Goal: Book appointment/travel/reservation

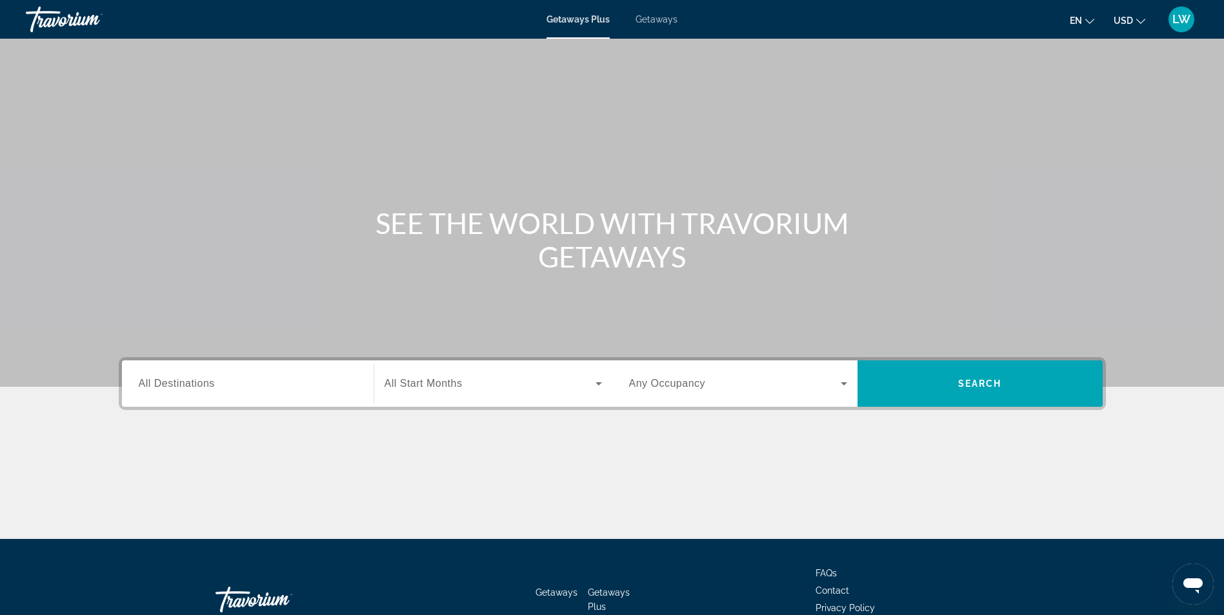
click at [183, 385] on span "All Destinations" at bounding box center [177, 383] width 76 height 11
click at [183, 385] on input "Destination All Destinations" at bounding box center [248, 384] width 218 height 15
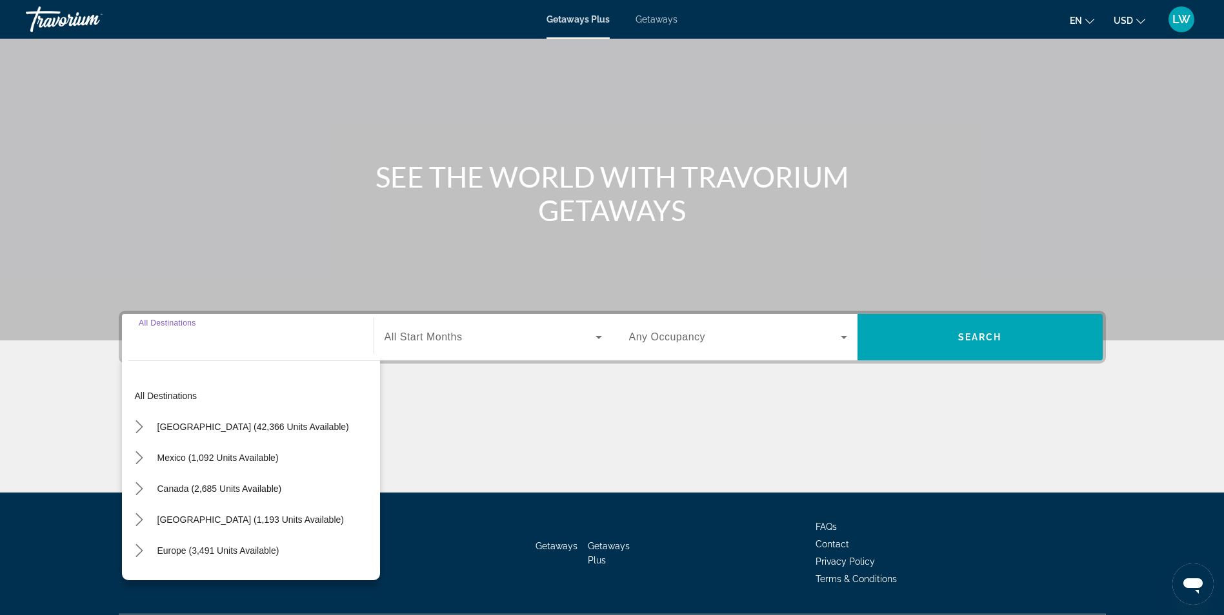
scroll to position [82, 0]
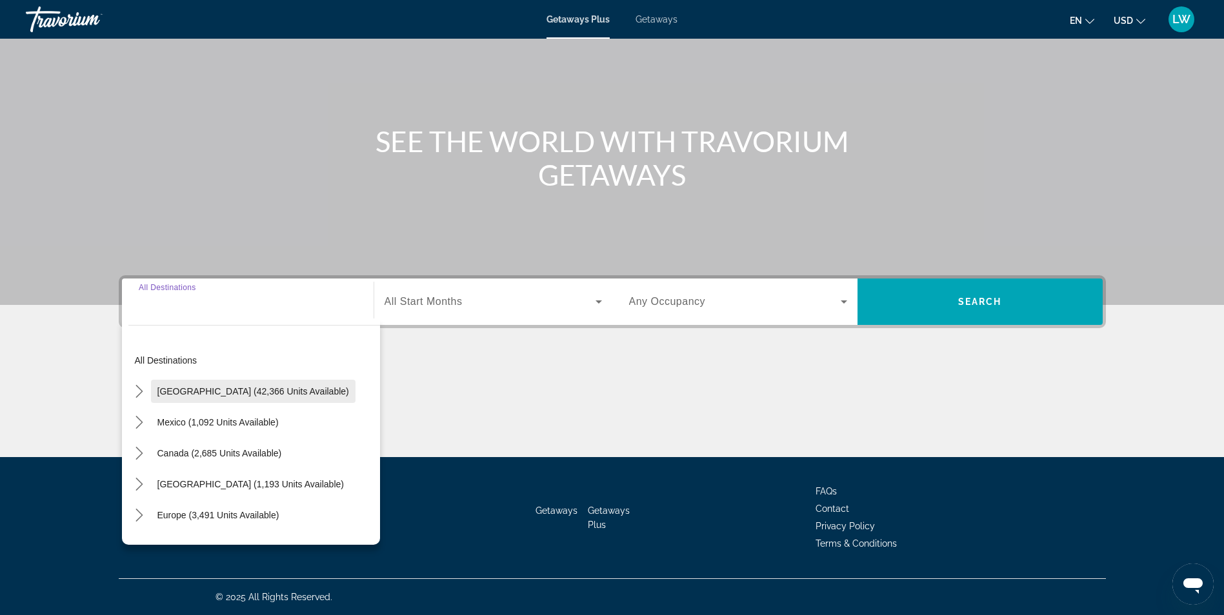
click at [207, 391] on span "[GEOGRAPHIC_DATA] (42,366 units available)" at bounding box center [253, 391] width 192 height 10
type input "**********"
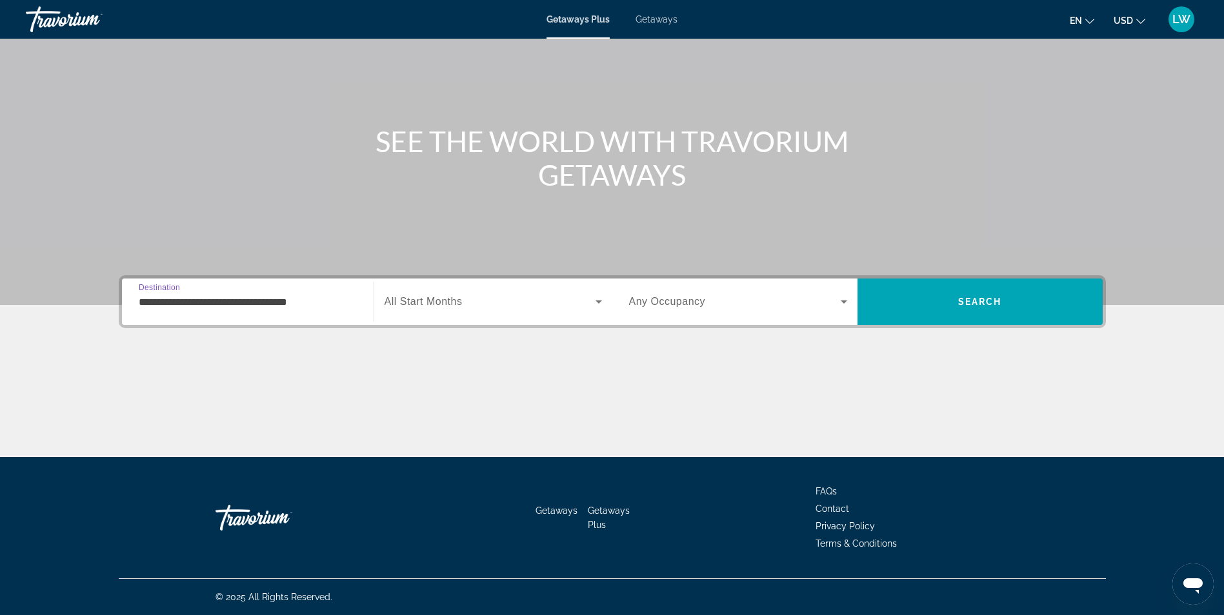
click at [434, 292] on div "Search widget" at bounding box center [493, 302] width 217 height 36
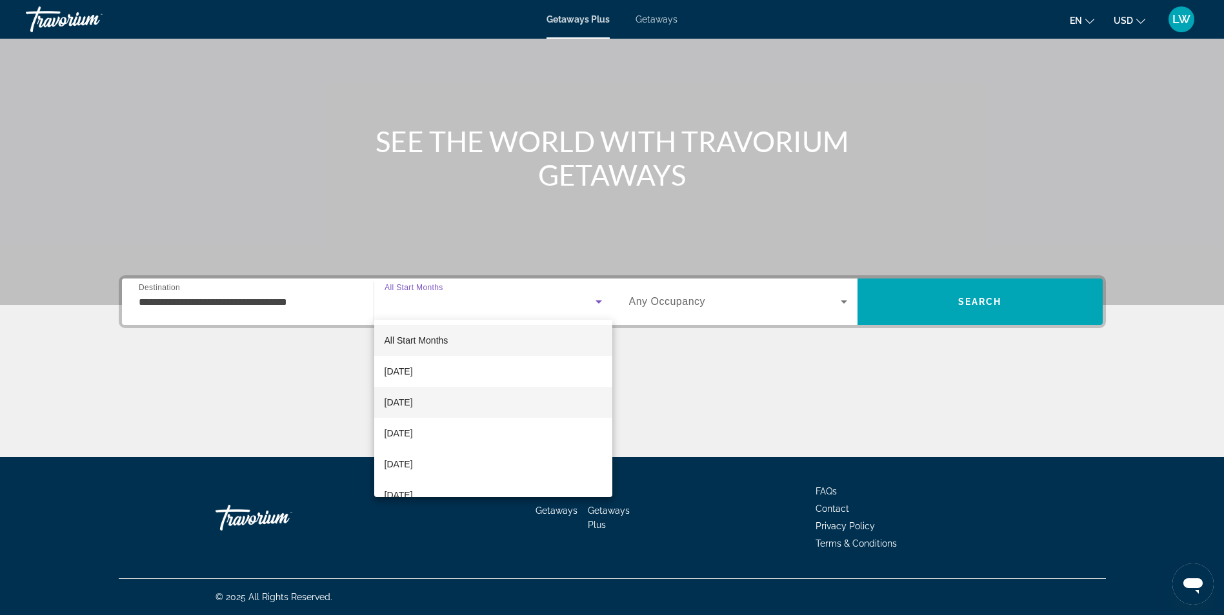
click at [413, 397] on span "[DATE]" at bounding box center [399, 402] width 28 height 15
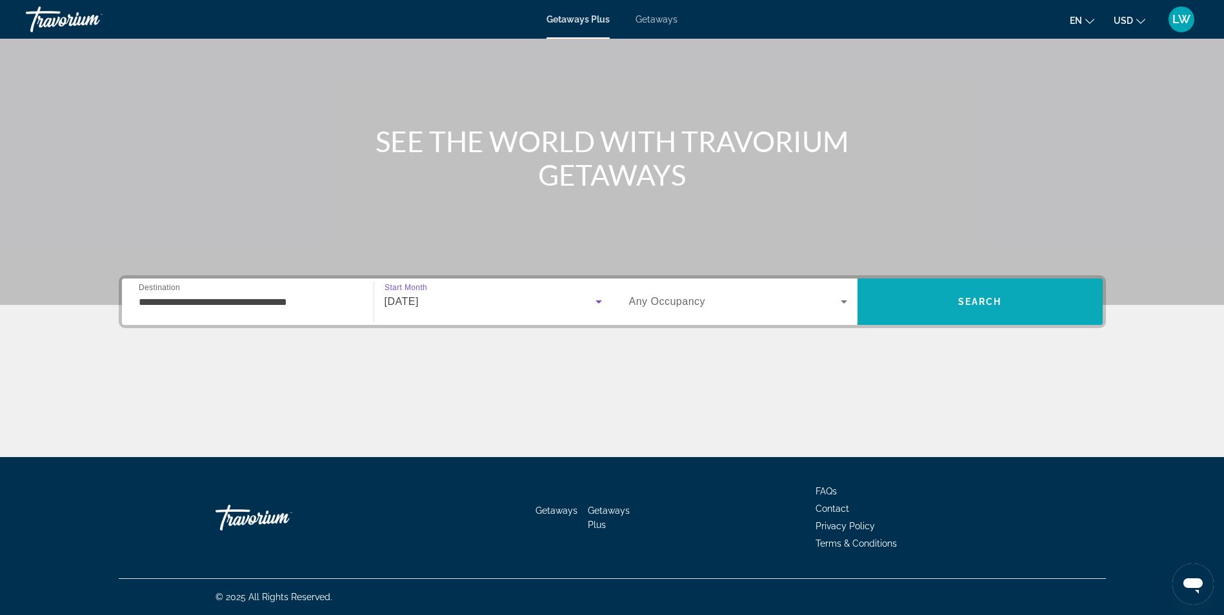
click at [975, 299] on span "Search" at bounding box center [980, 302] width 44 height 10
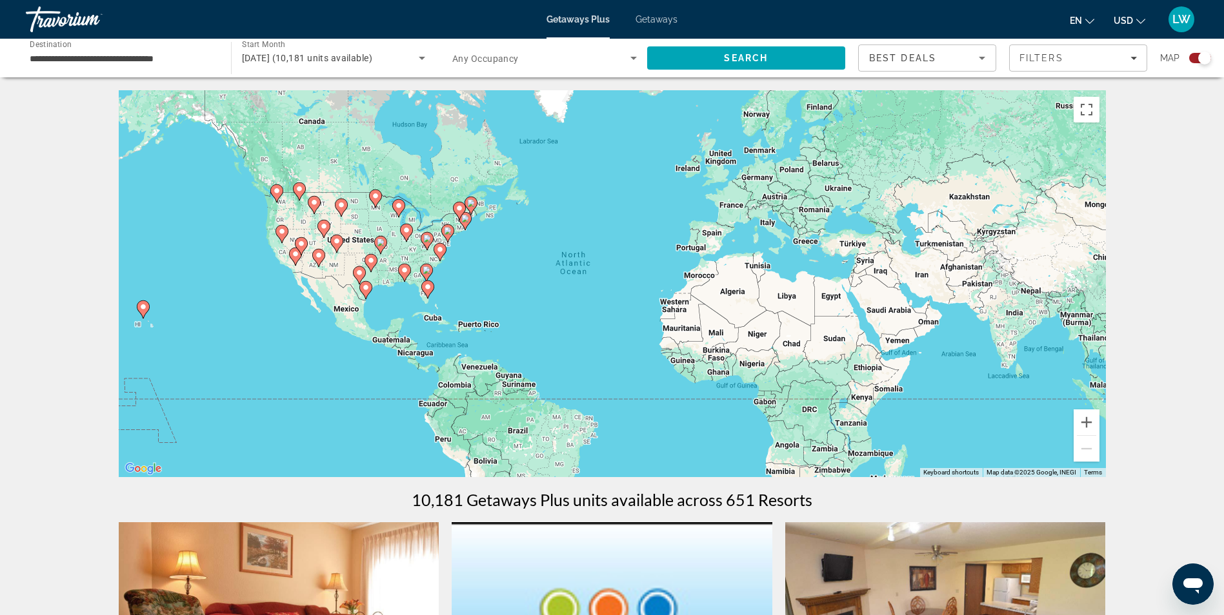
click at [651, 18] on span "Getaways" at bounding box center [656, 19] width 42 height 10
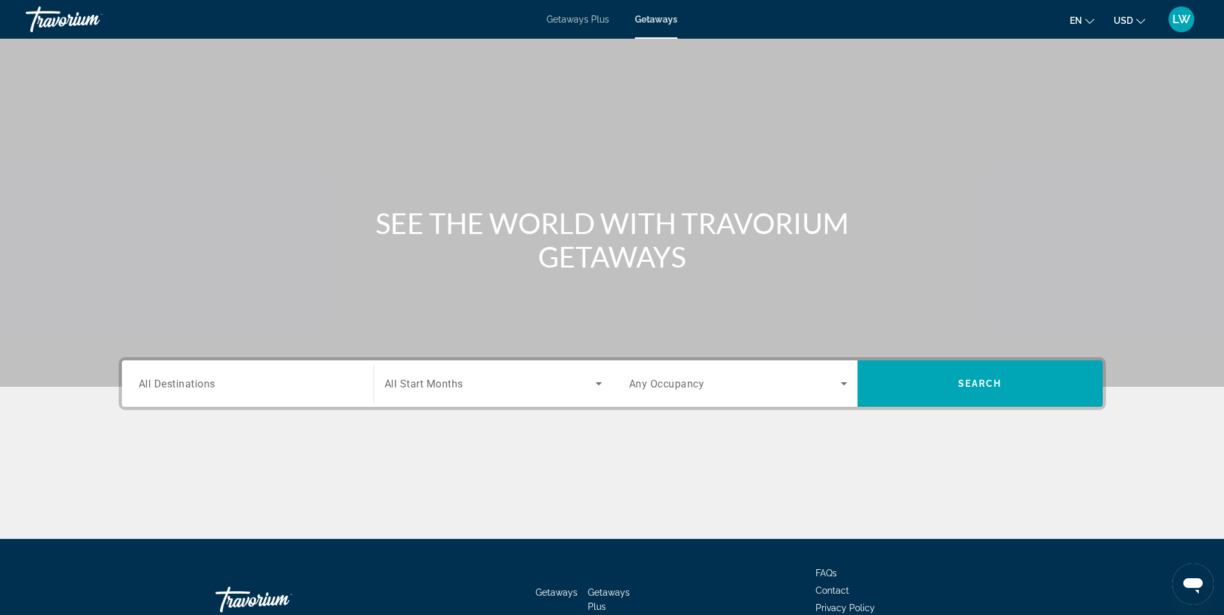
click at [199, 385] on span "All Destinations" at bounding box center [177, 383] width 77 height 12
click at [199, 385] on input "Destination All Destinations" at bounding box center [248, 384] width 218 height 15
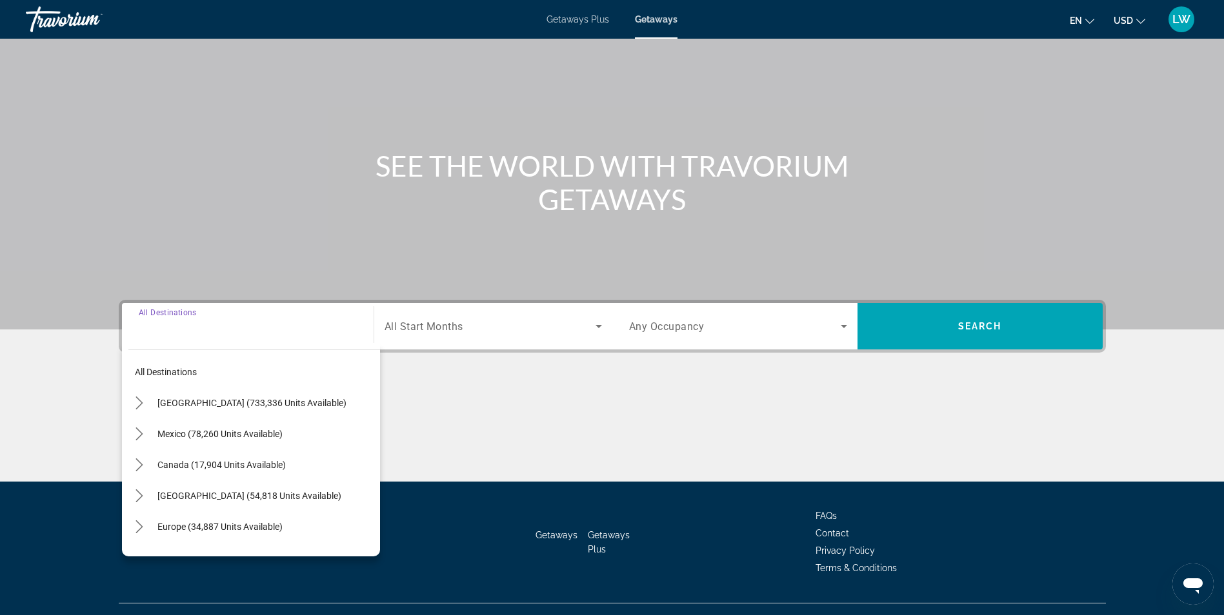
scroll to position [82, 0]
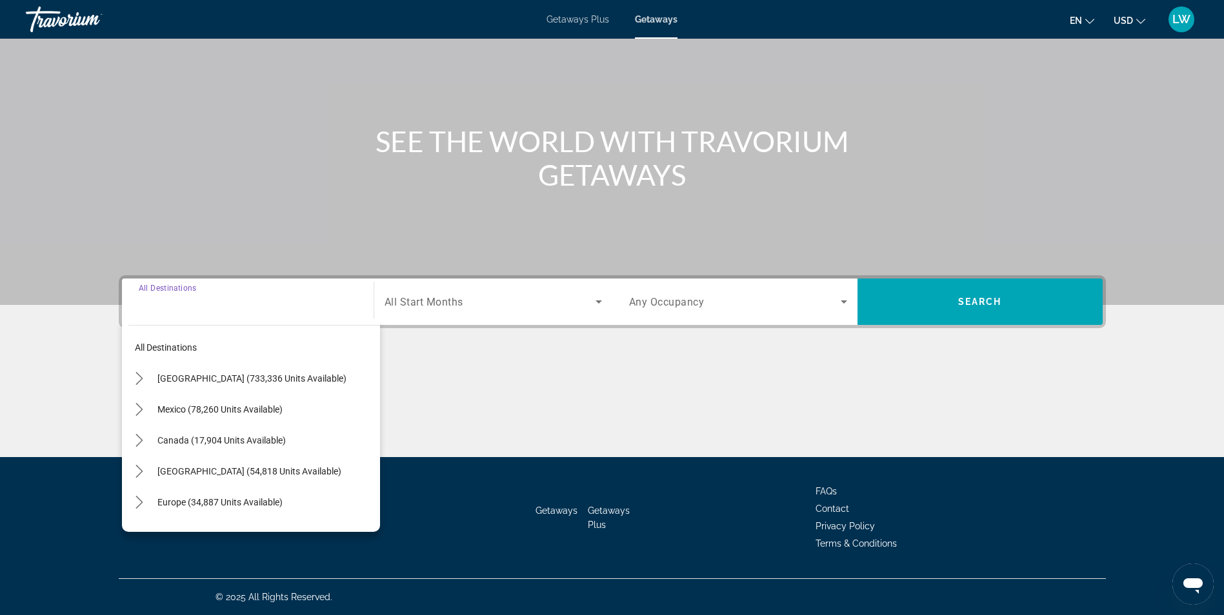
click at [197, 376] on span "[GEOGRAPHIC_DATA] (733,336 units available)" at bounding box center [251, 379] width 189 height 10
type input "**********"
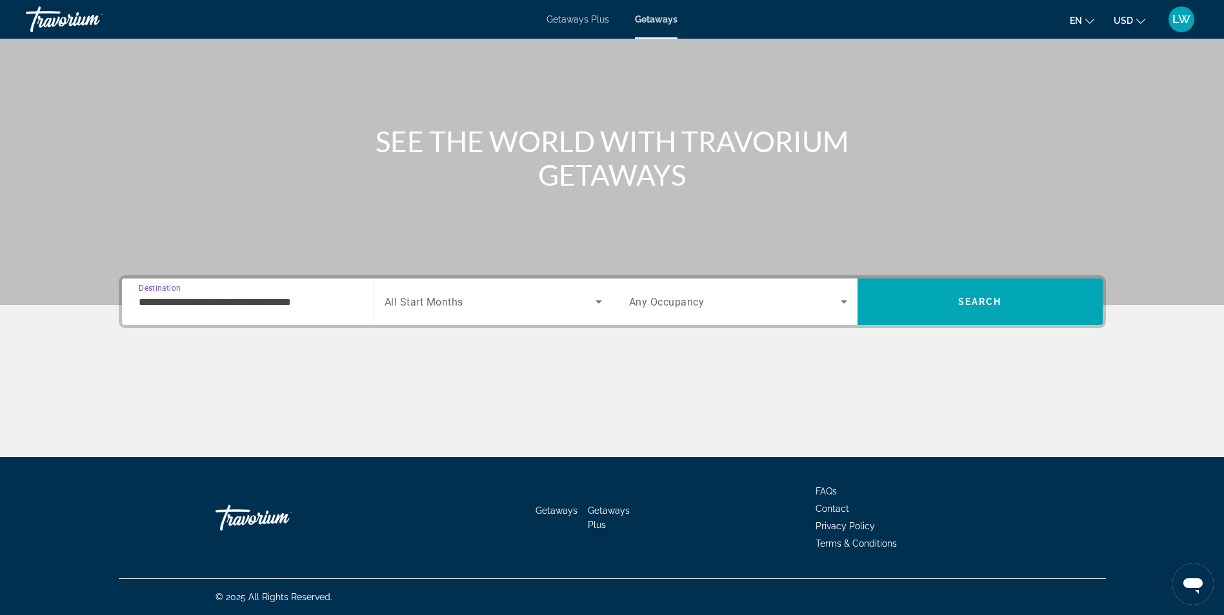
click at [444, 305] on span "All Start Months" at bounding box center [424, 302] width 79 height 12
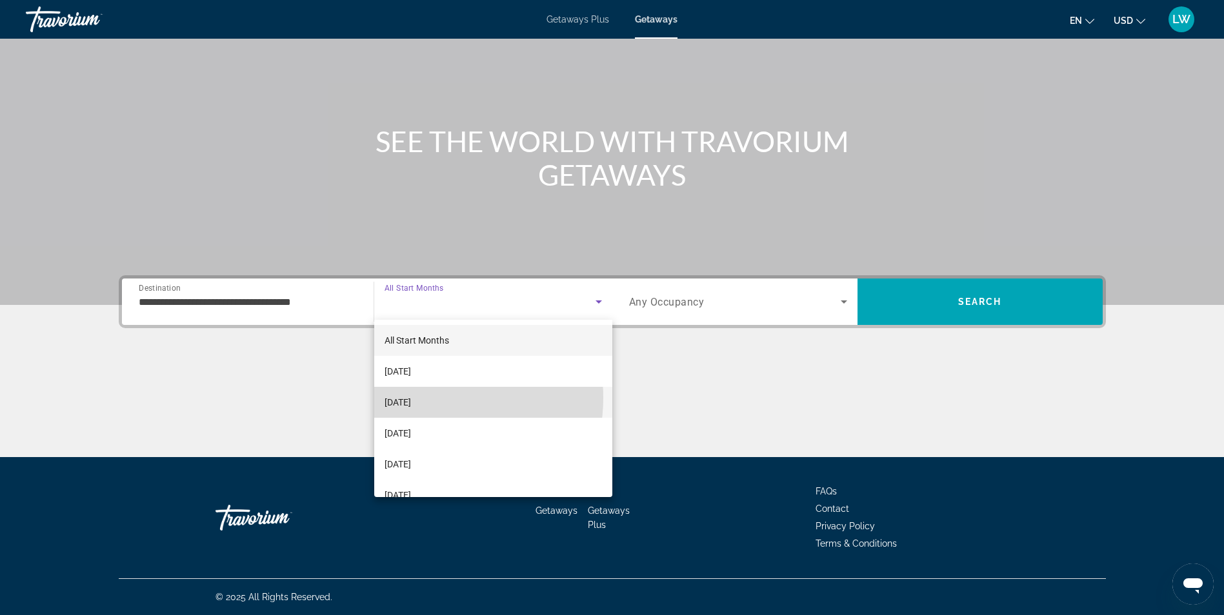
click at [411, 398] on span "[DATE]" at bounding box center [398, 402] width 26 height 15
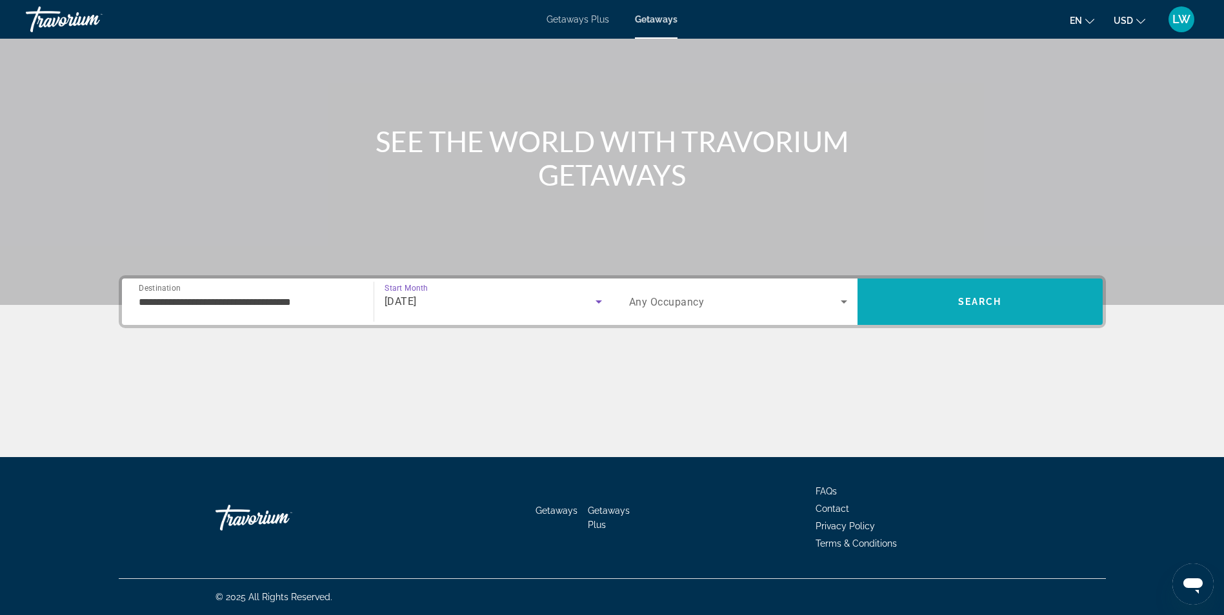
click at [981, 300] on span "Search" at bounding box center [980, 302] width 44 height 10
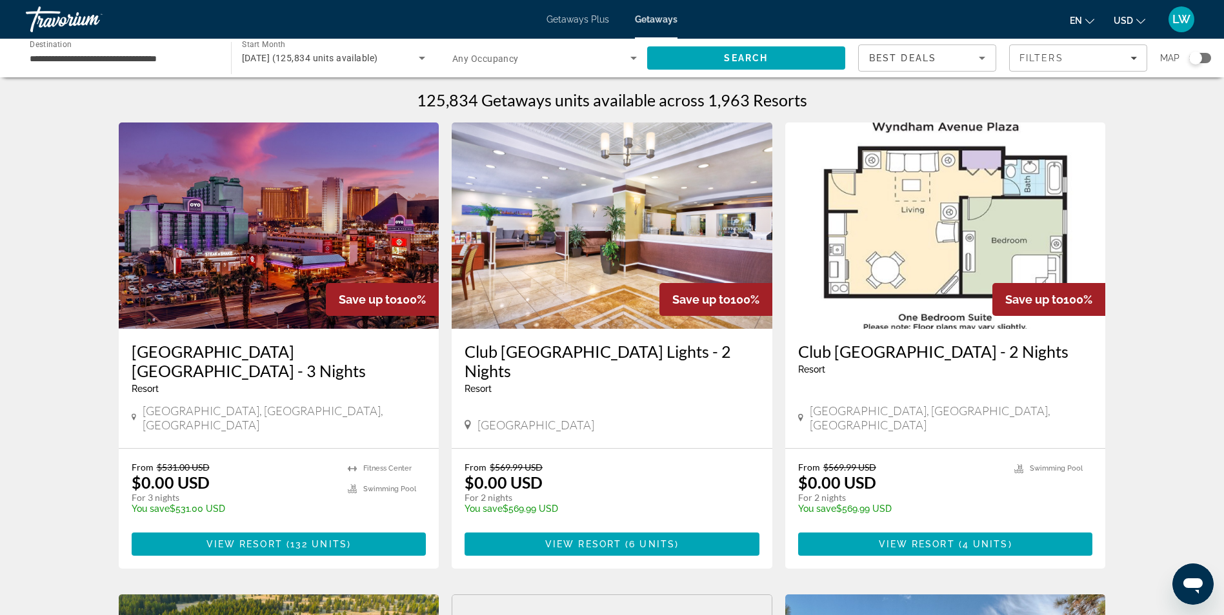
click at [95, 60] on input "**********" at bounding box center [122, 58] width 185 height 15
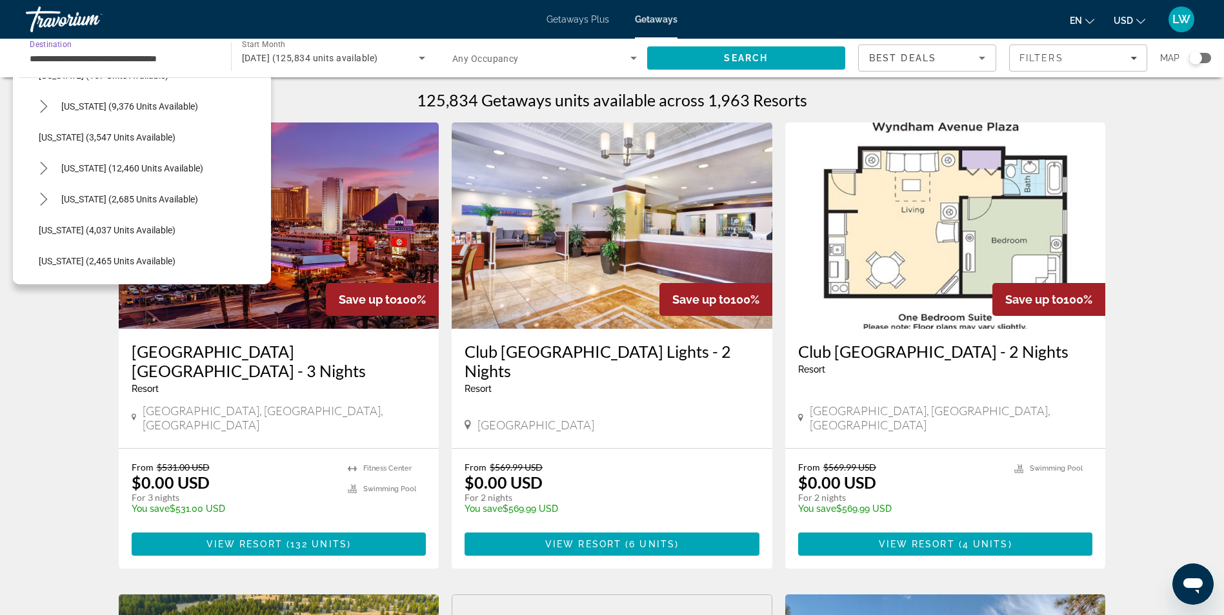
scroll to position [774, 0]
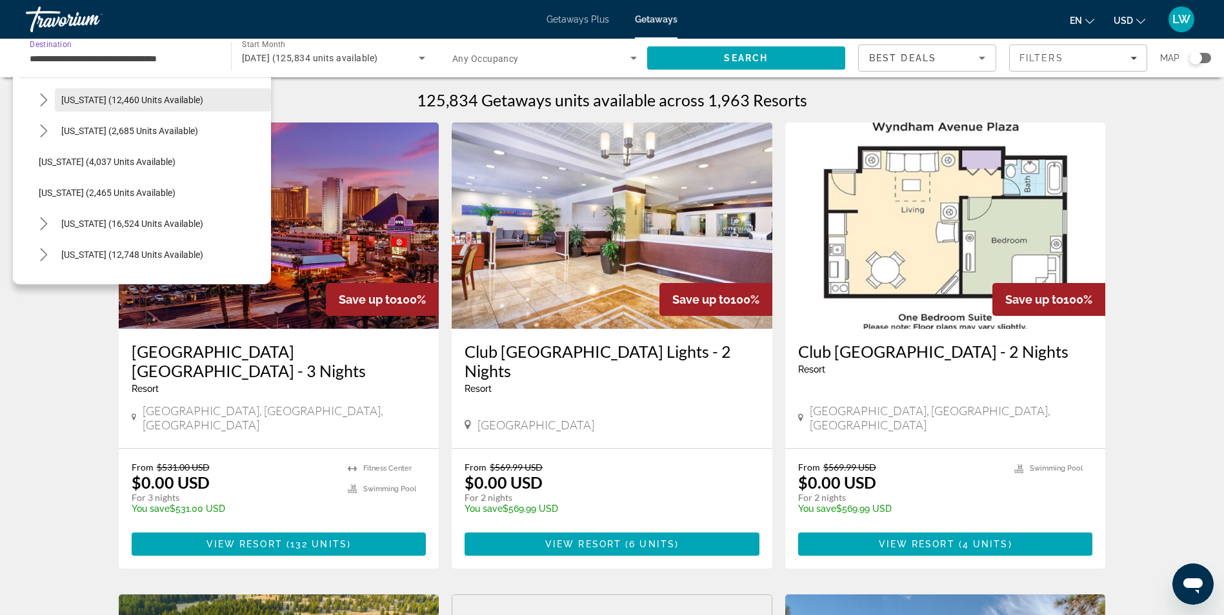
click at [112, 98] on span "[US_STATE] (12,460 units available)" at bounding box center [132, 100] width 142 height 10
type input "**********"
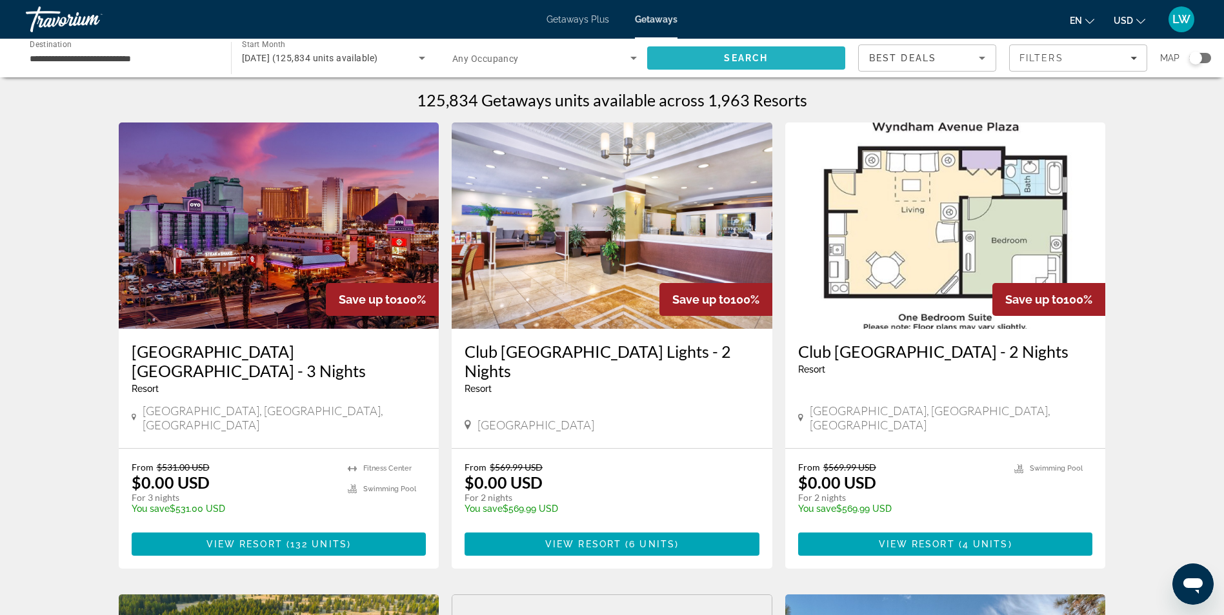
click at [707, 53] on span "Search" at bounding box center [746, 58] width 199 height 31
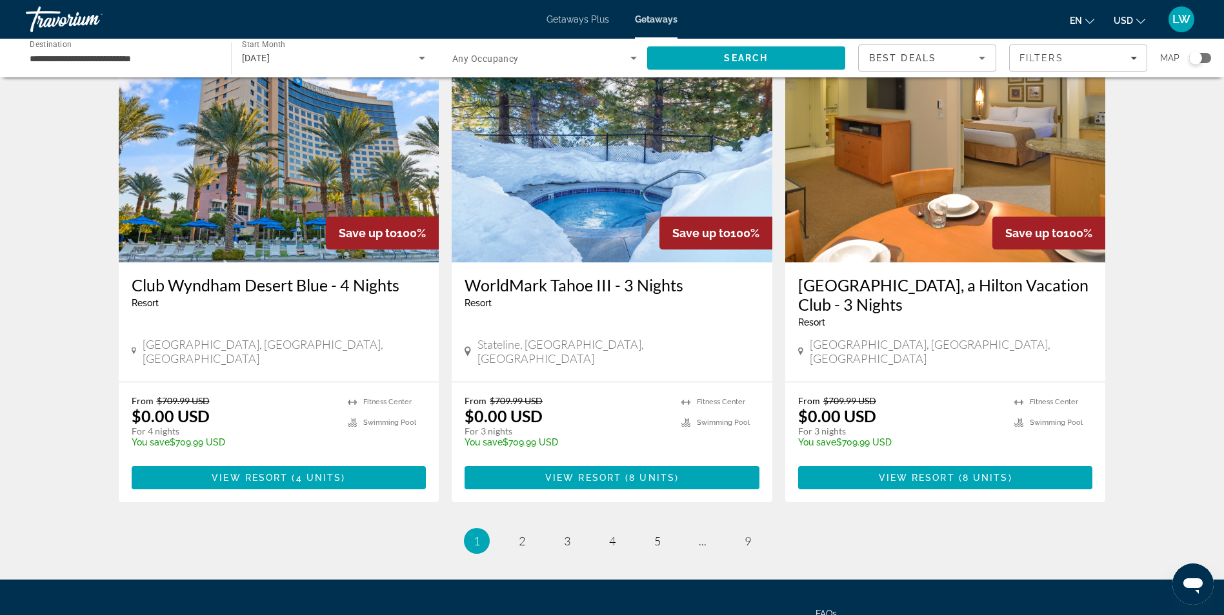
scroll to position [1511, 0]
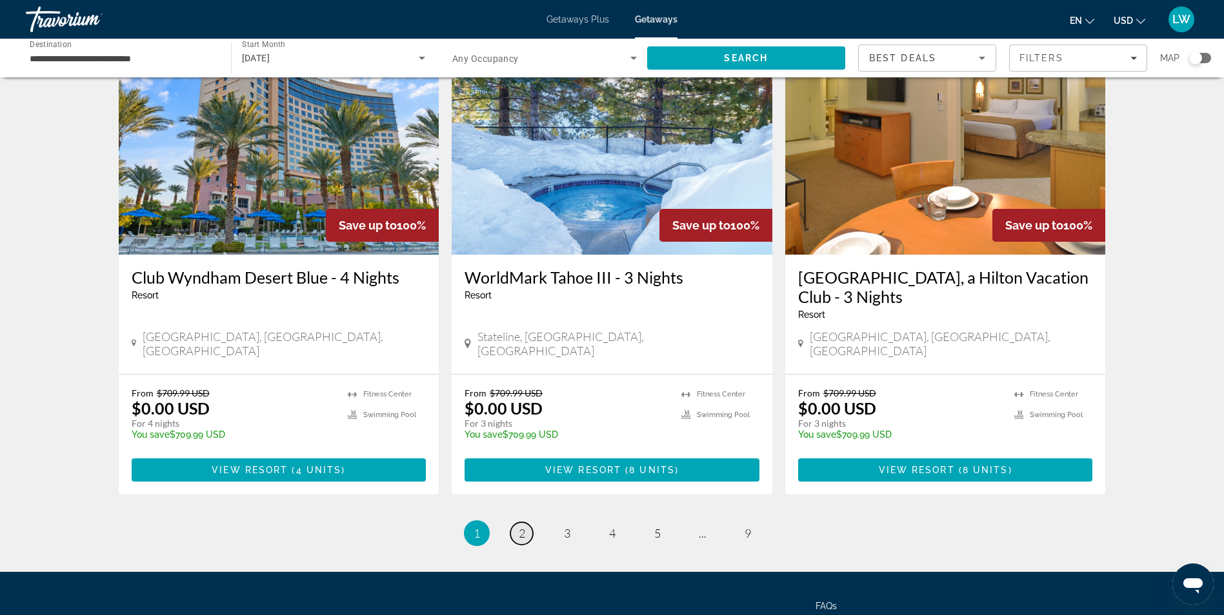
click at [524, 526] on span "2" at bounding box center [522, 533] width 6 height 14
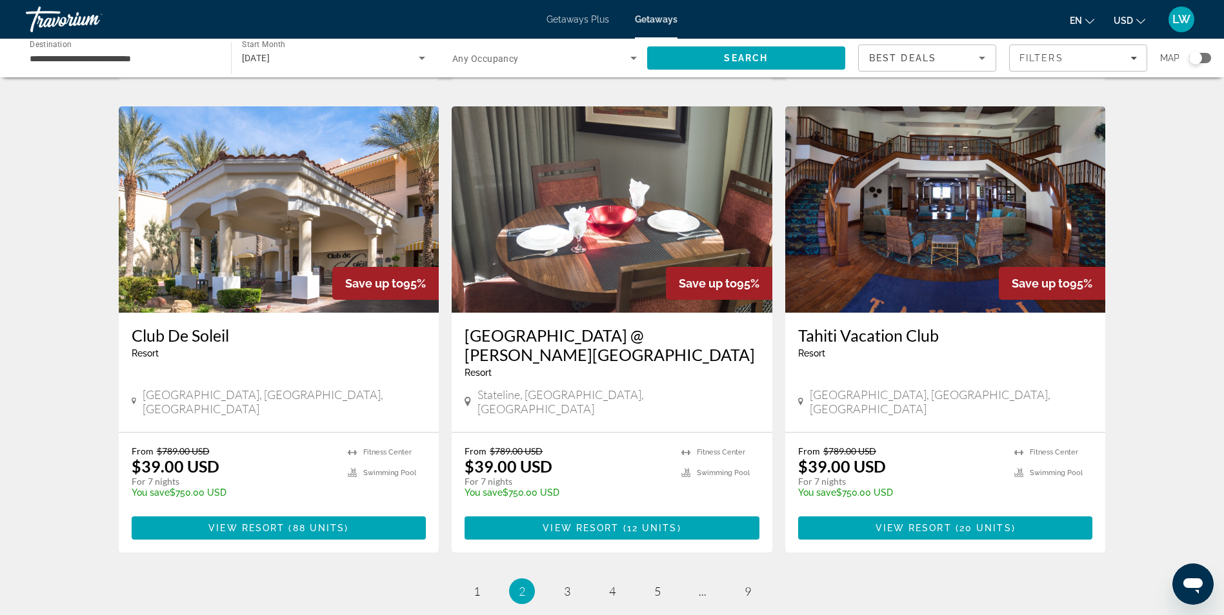
scroll to position [1419, 0]
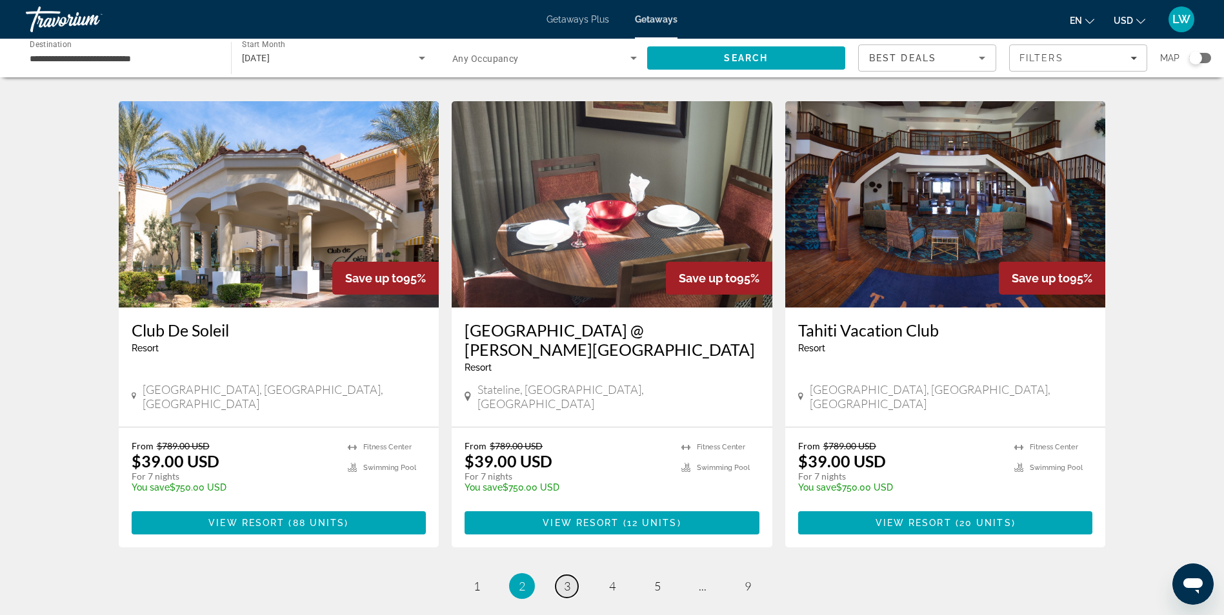
click at [569, 579] on span "3" at bounding box center [567, 586] width 6 height 14
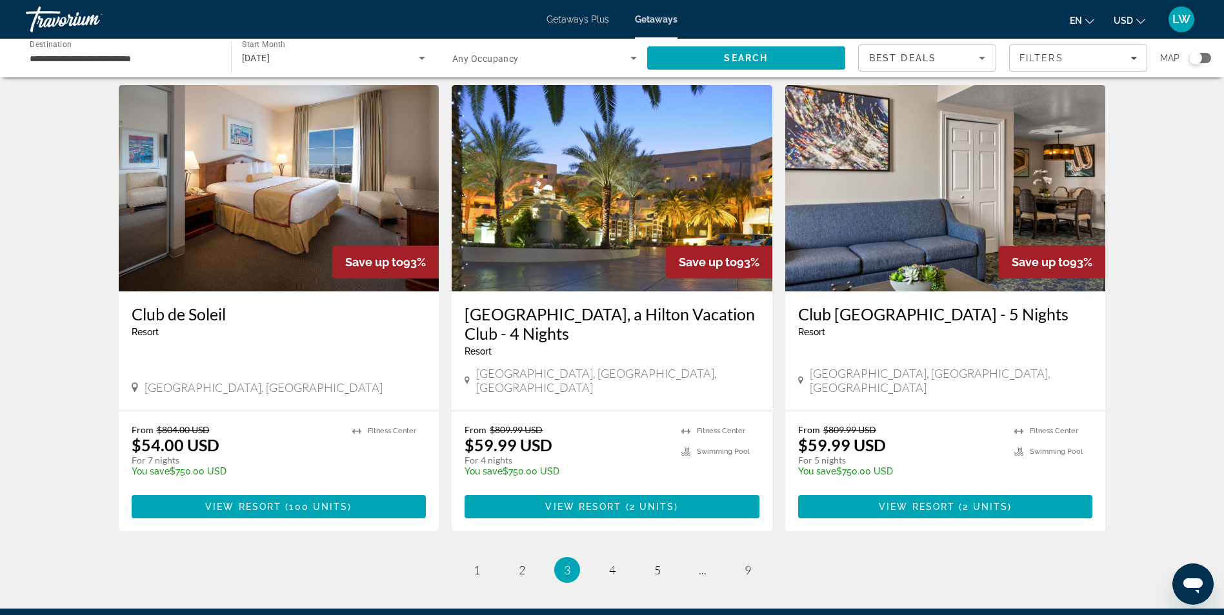
scroll to position [1484, 0]
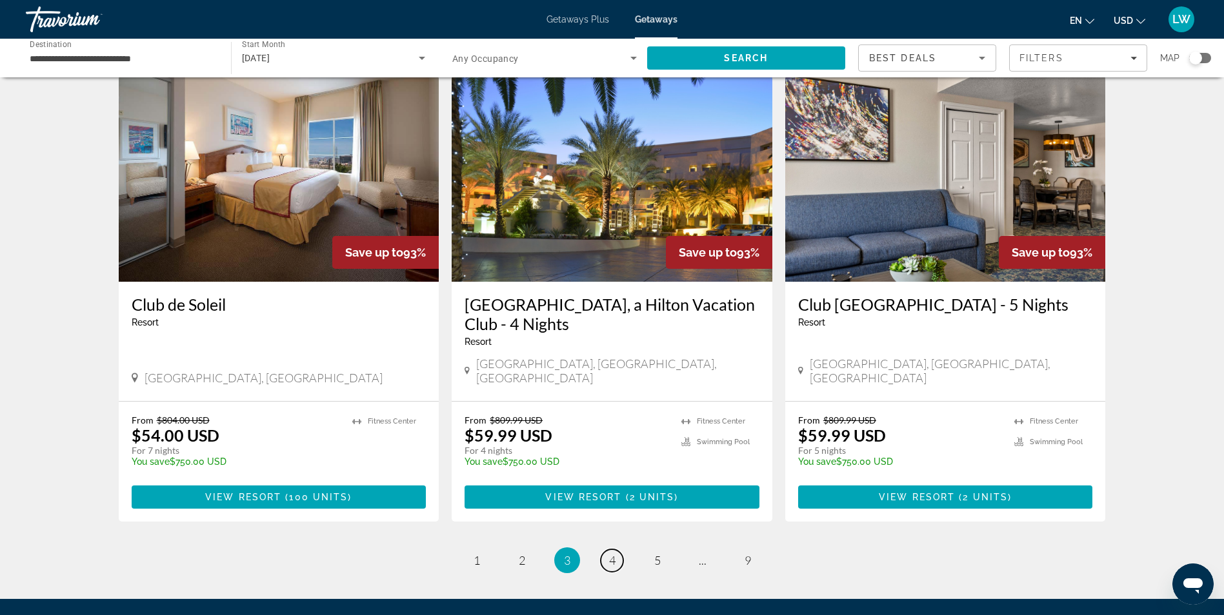
click at [614, 554] on span "4" at bounding box center [612, 561] width 6 height 14
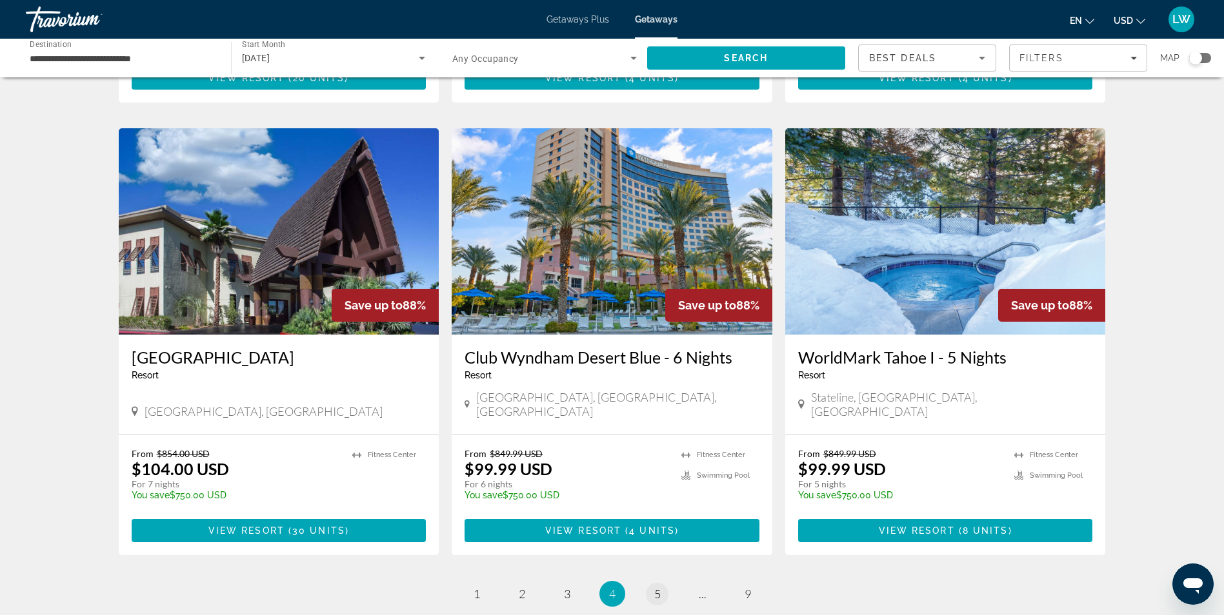
scroll to position [1530, 0]
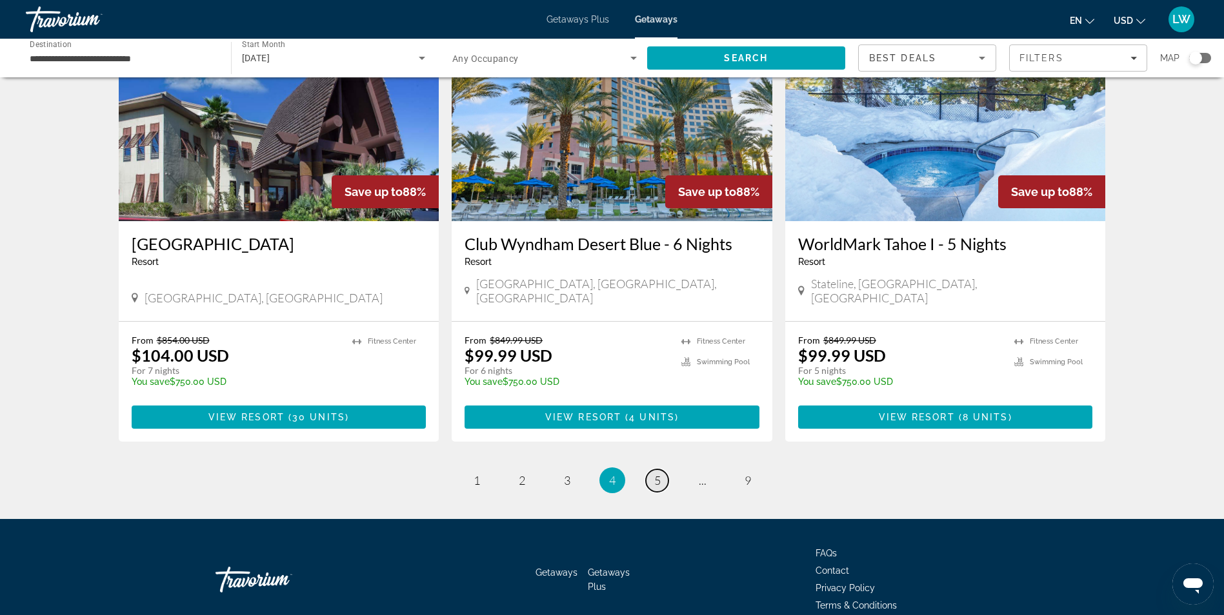
click at [659, 474] on span "5" at bounding box center [657, 481] width 6 height 14
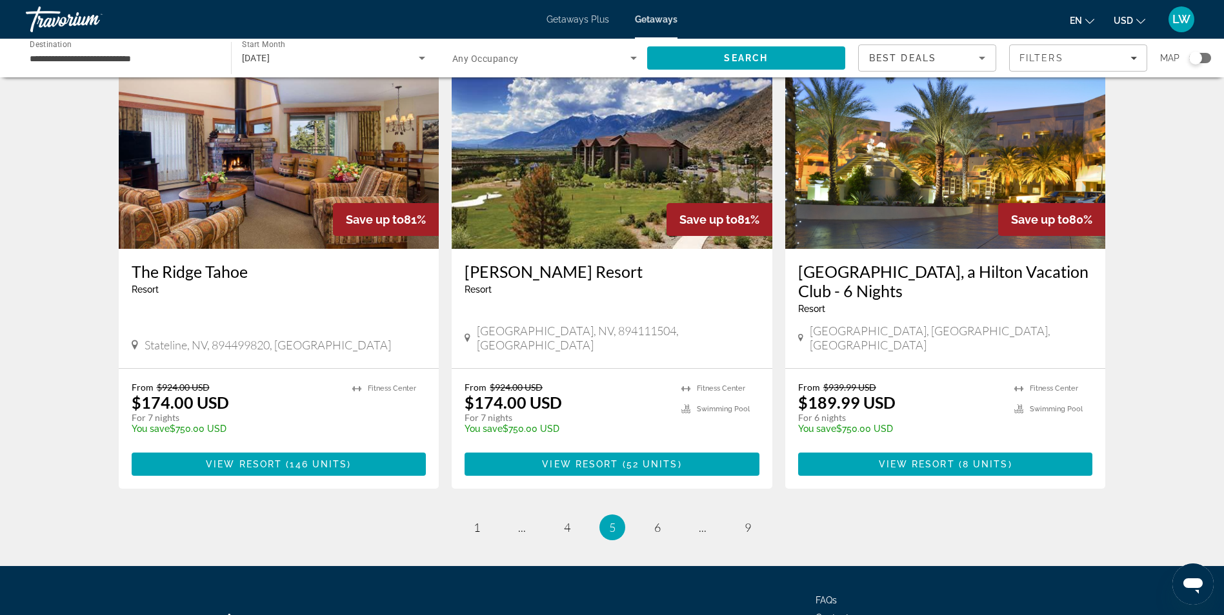
scroll to position [1530, 0]
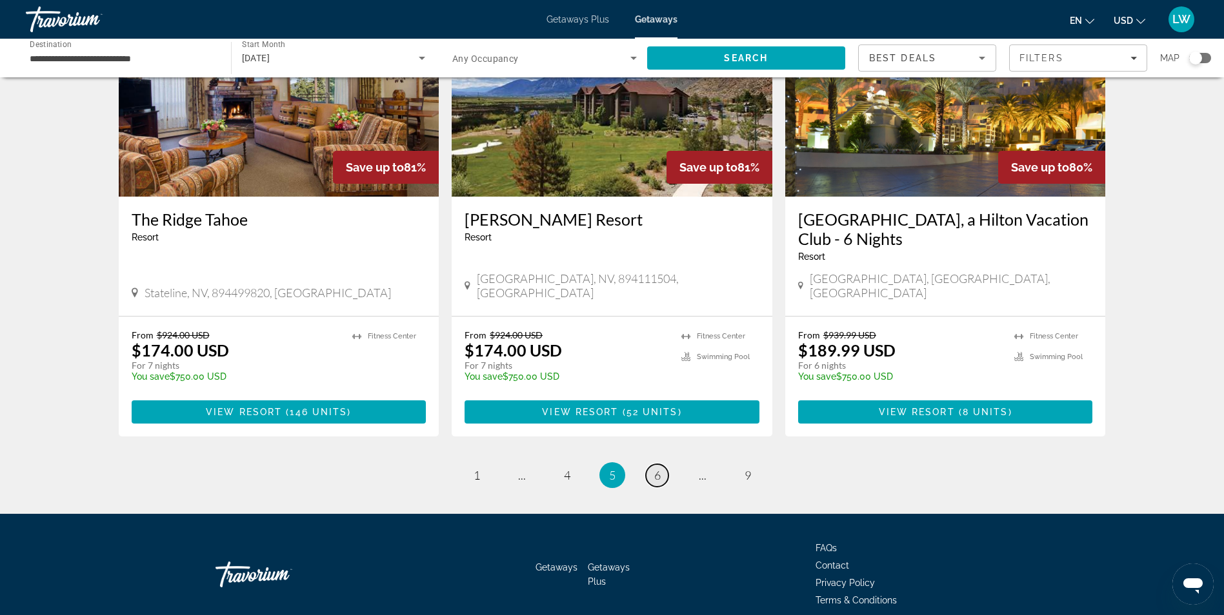
click at [654, 468] on span "6" at bounding box center [657, 475] width 6 height 14
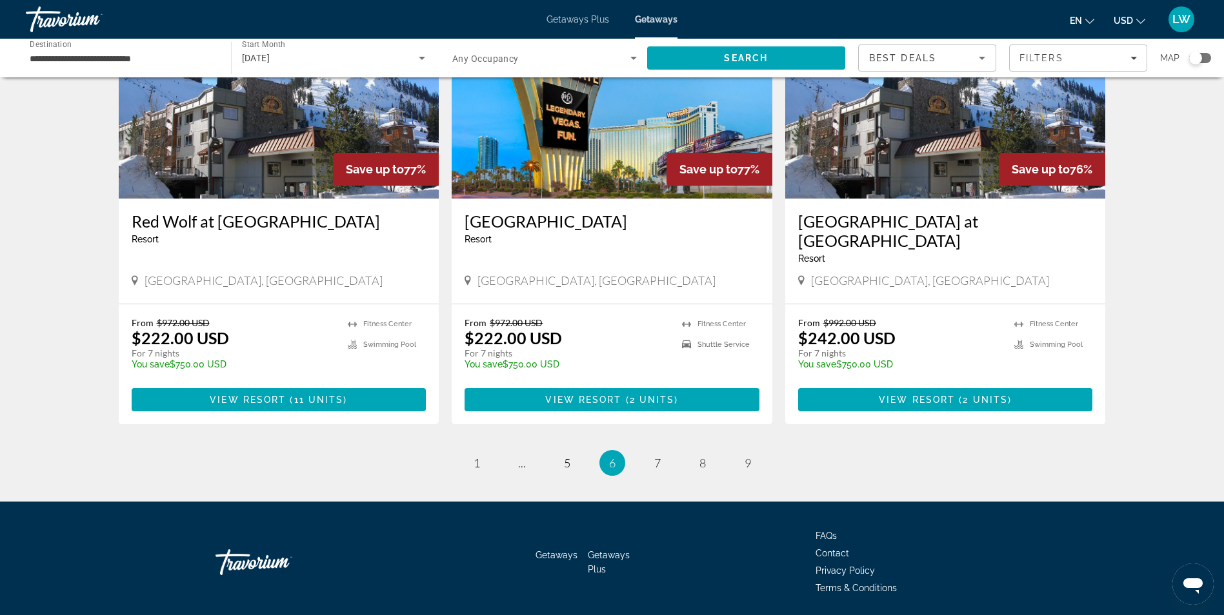
scroll to position [1491, 0]
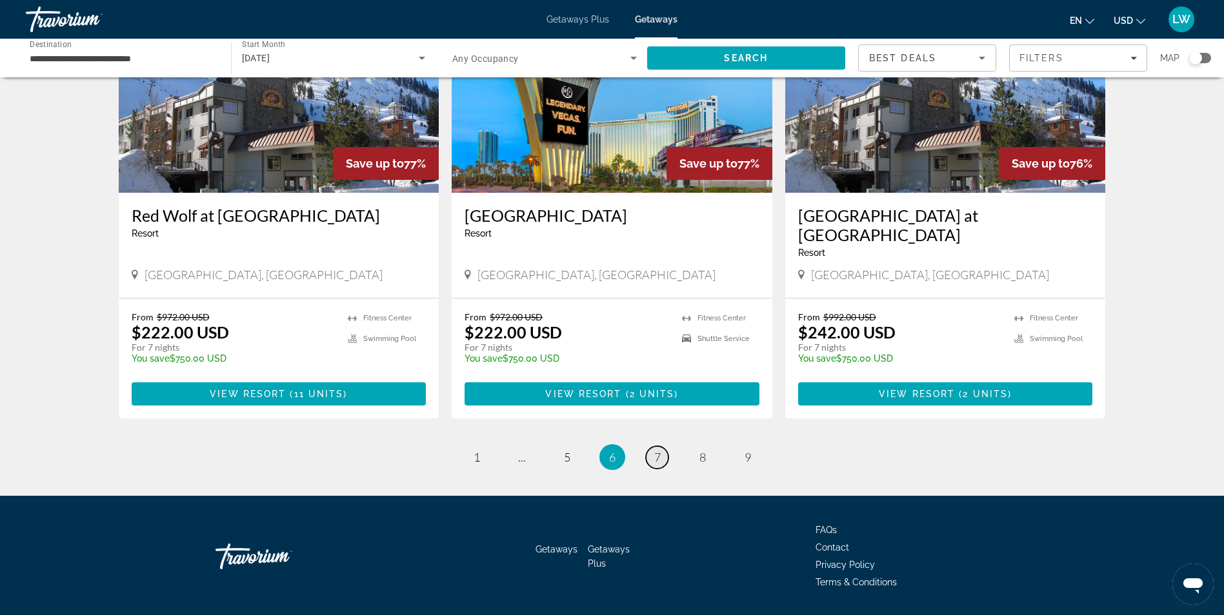
click at [655, 450] on span "7" at bounding box center [657, 457] width 6 height 14
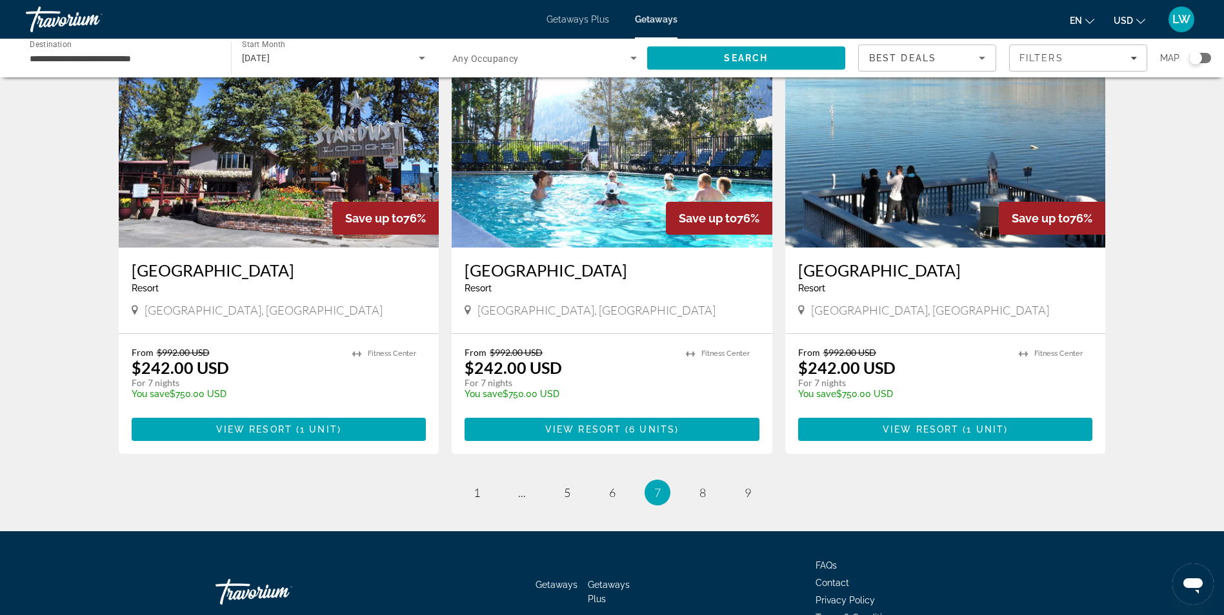
scroll to position [1530, 0]
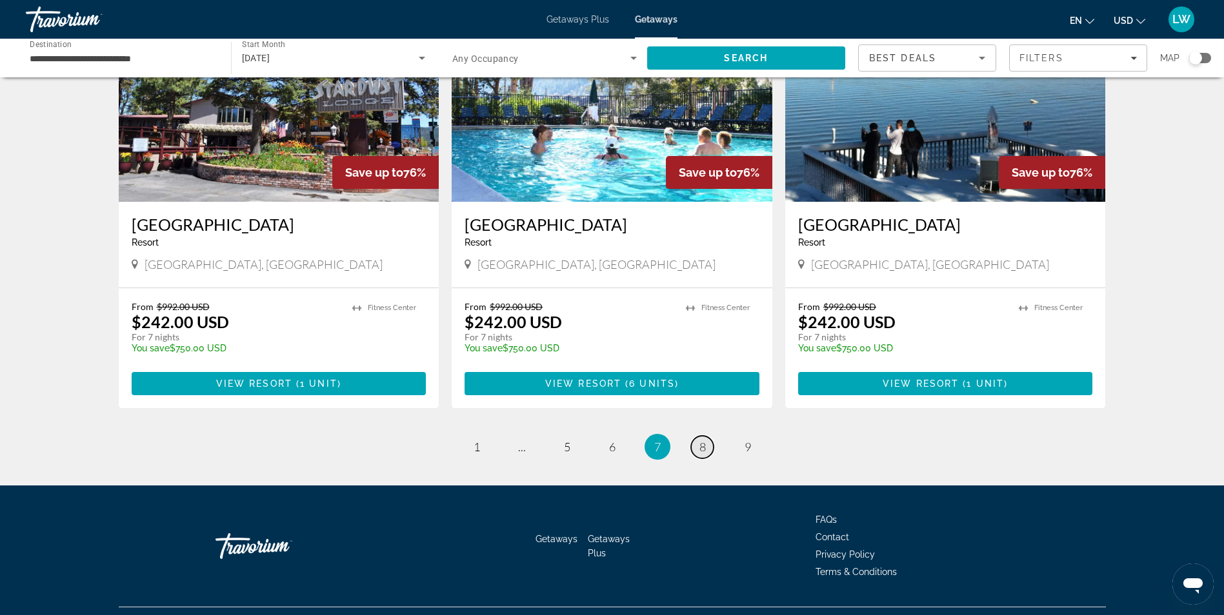
click at [700, 440] on span "8" at bounding box center [702, 447] width 6 height 14
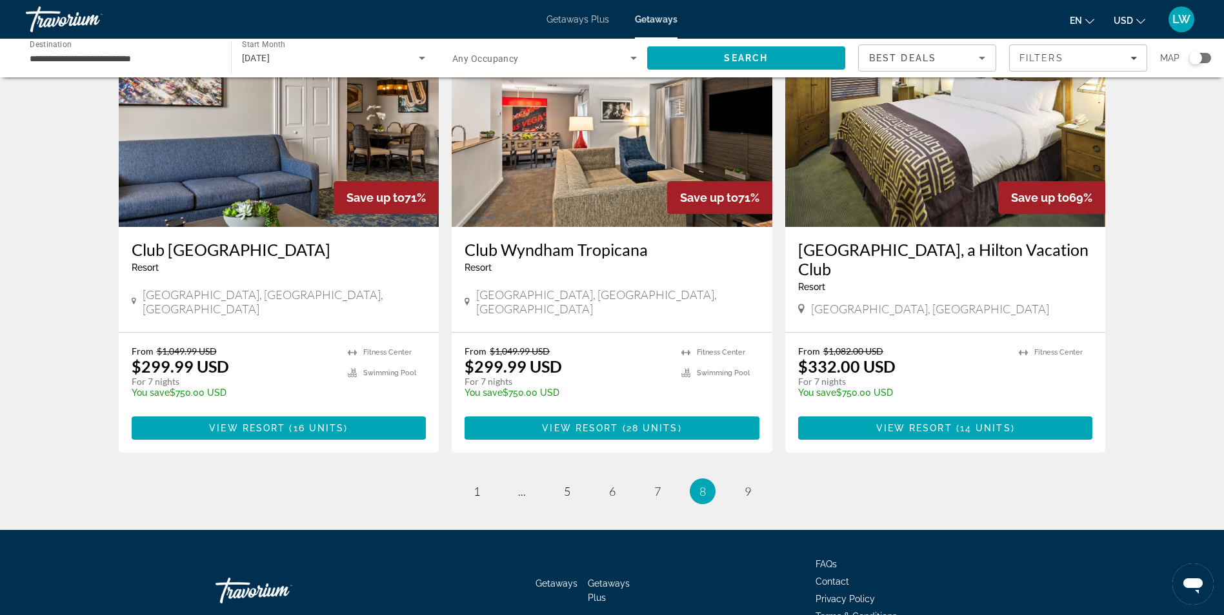
scroll to position [1491, 0]
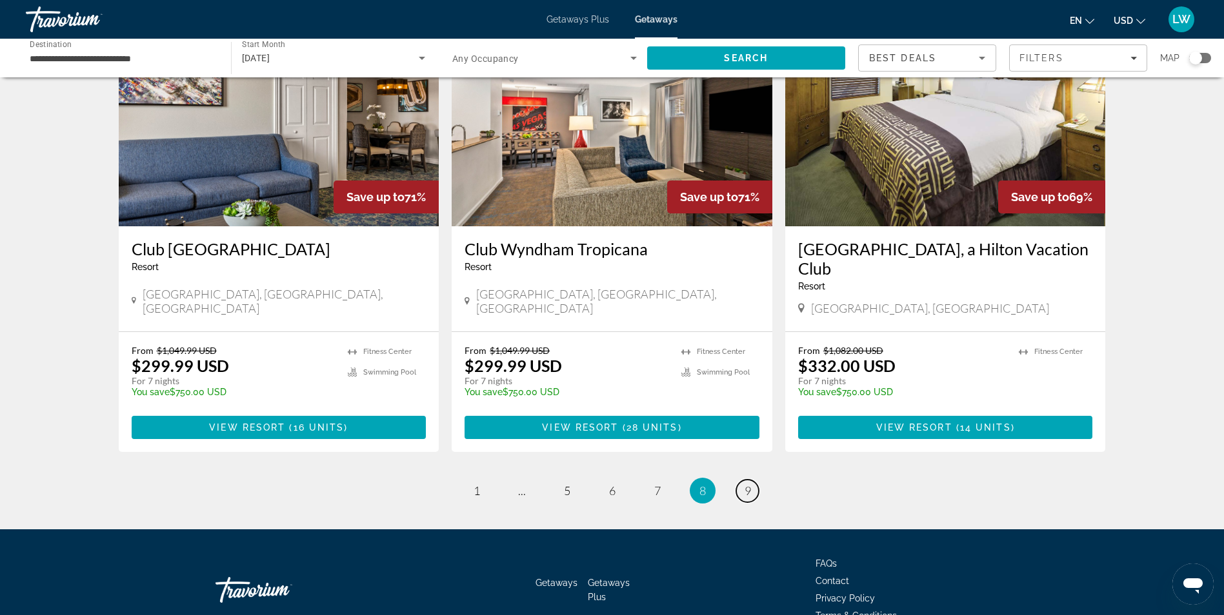
click at [751, 480] on link "page 9" at bounding box center [747, 491] width 23 height 23
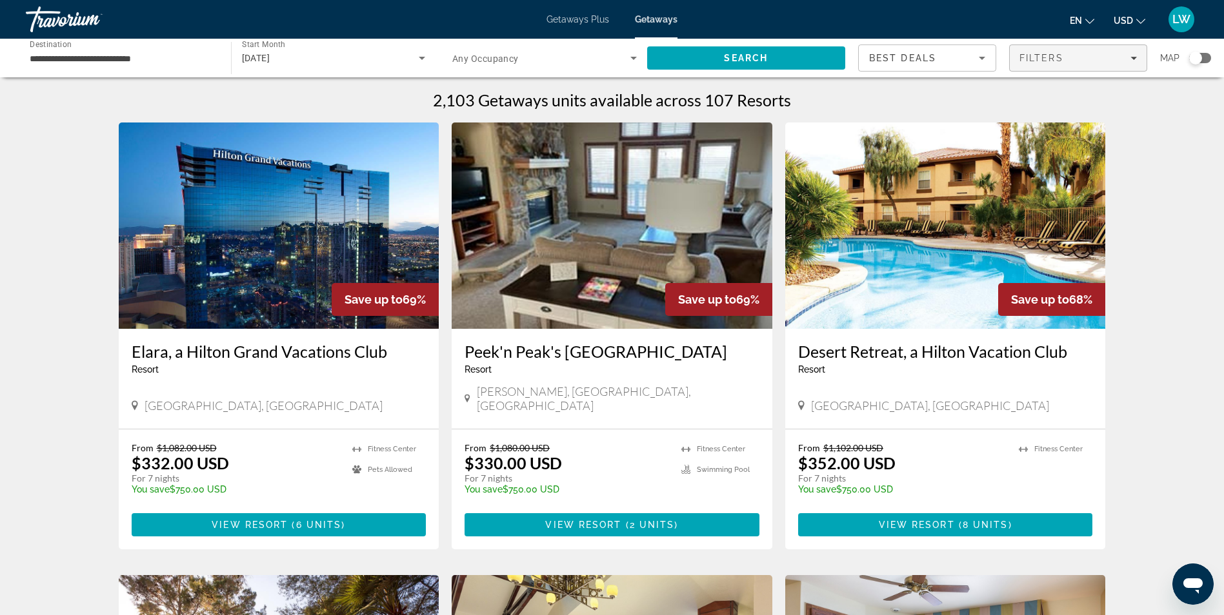
click at [1135, 53] on div "Filters" at bounding box center [1077, 58] width 117 height 10
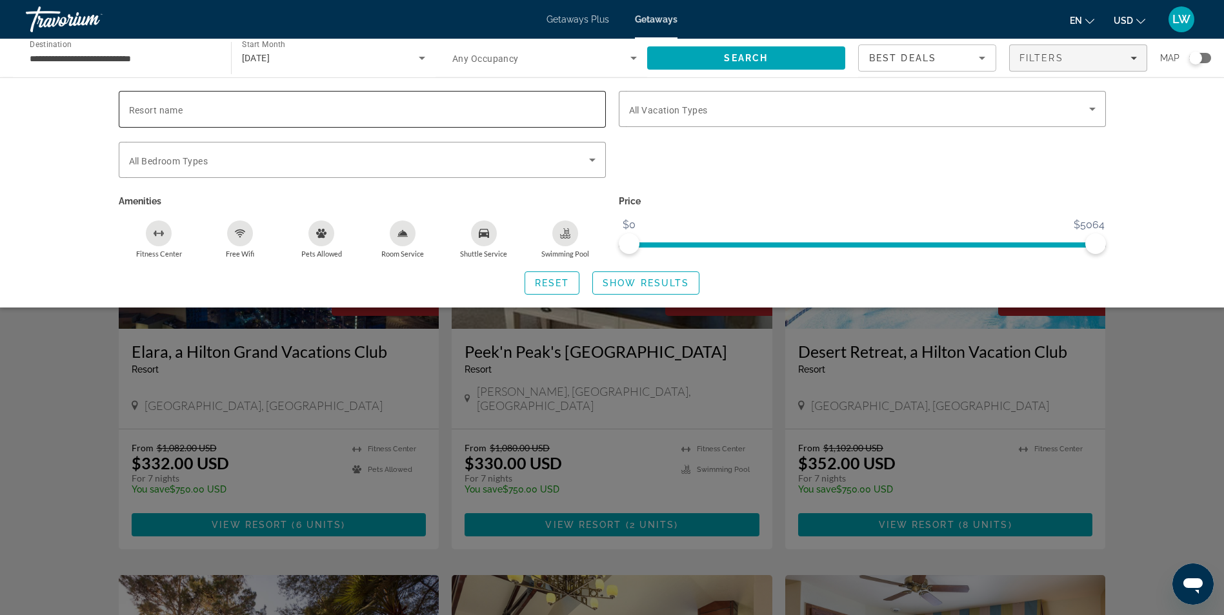
click at [290, 108] on input "Resort name" at bounding box center [362, 109] width 466 height 15
type input "********"
click at [630, 285] on span "Show Results" at bounding box center [646, 283] width 86 height 10
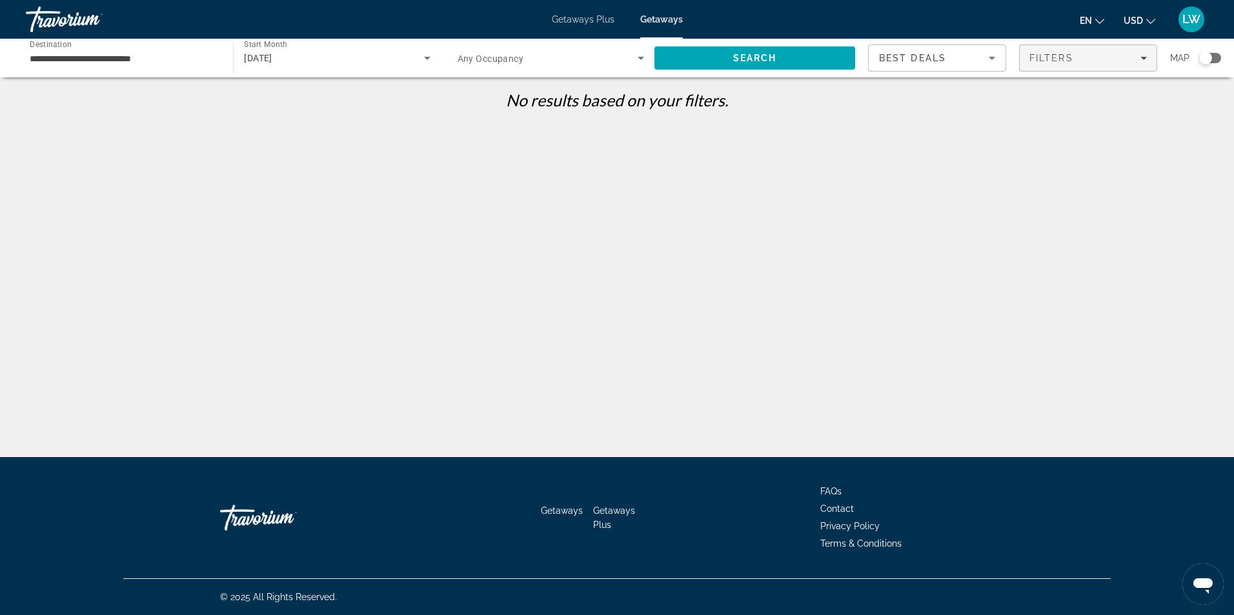
drag, startPoint x: 1146, startPoint y: 59, endPoint x: 1129, endPoint y: 58, distance: 16.8
click at [1146, 58] on icon "Filters" at bounding box center [1143, 58] width 6 height 6
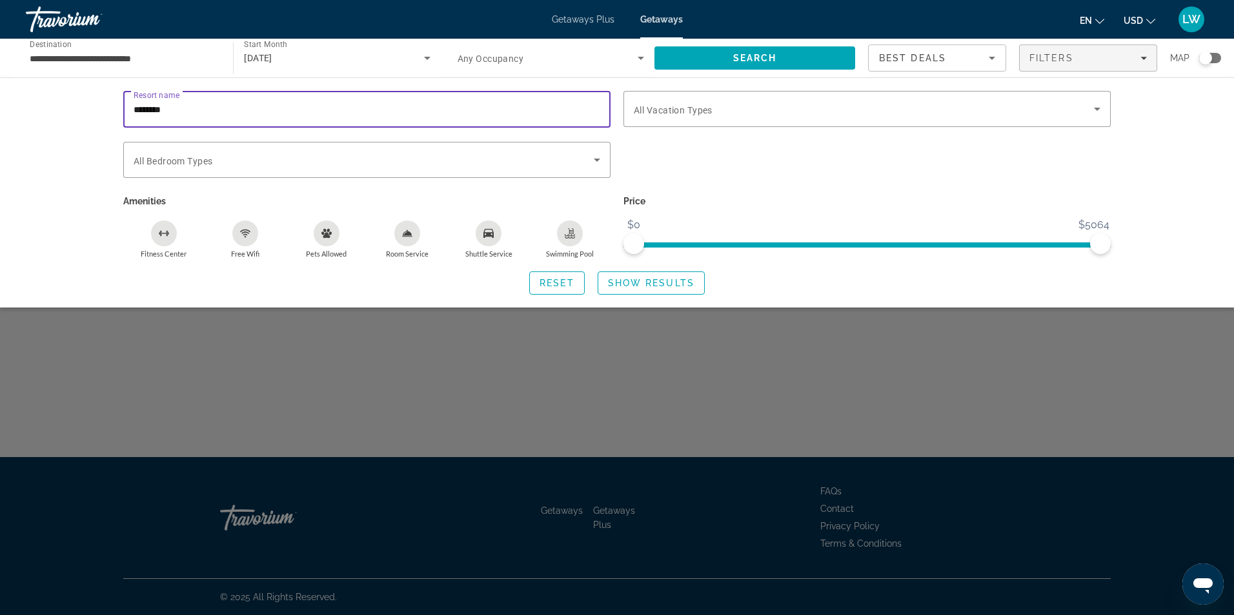
drag, startPoint x: 200, startPoint y: 105, endPoint x: 111, endPoint y: 101, distance: 89.1
click at [111, 101] on div "Resort name ******** Vacation Types All Vacation Types Bedroom Types All Bedroo…" at bounding box center [616, 193] width 1039 height 204
paste input "**********"
type input "**********"
click at [627, 279] on span "Show Results" at bounding box center [651, 283] width 86 height 10
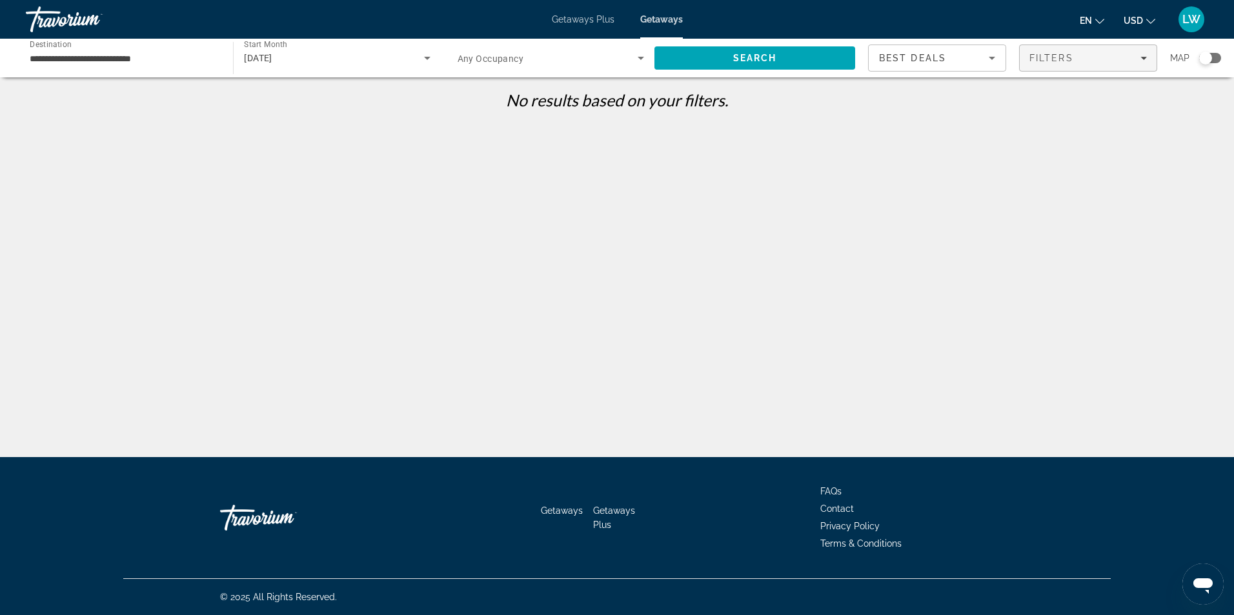
click at [1144, 59] on icon "Filters" at bounding box center [1143, 58] width 6 height 6
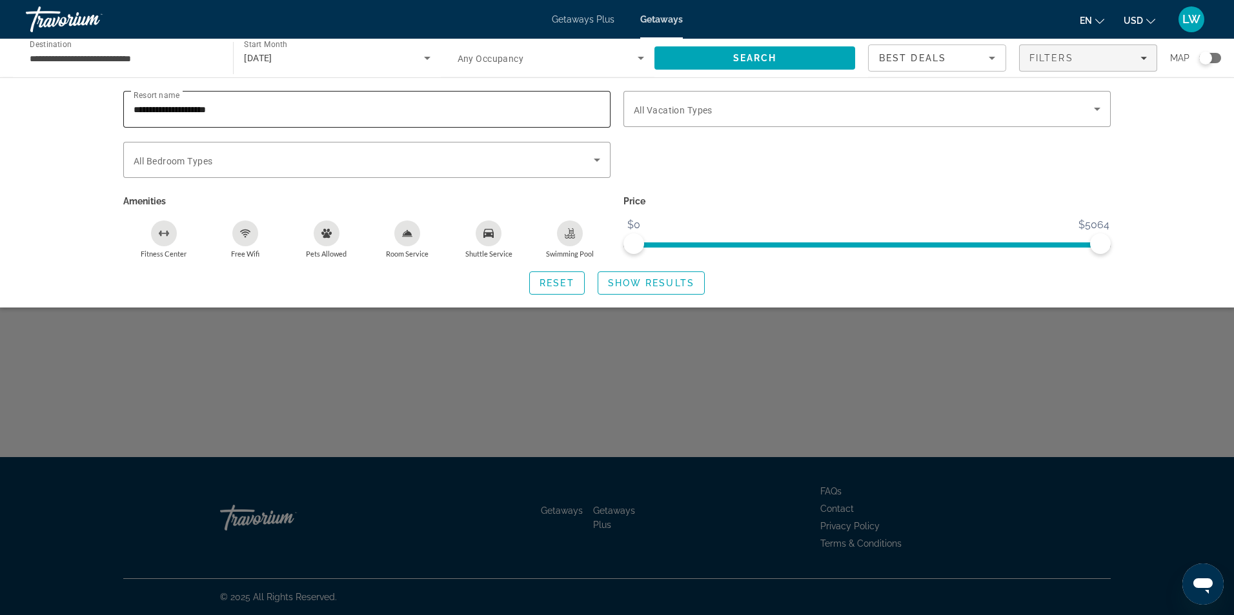
click at [359, 119] on div "**********" at bounding box center [367, 109] width 466 height 37
type input "********"
click at [646, 284] on span "Show Results" at bounding box center [651, 283] width 86 height 10
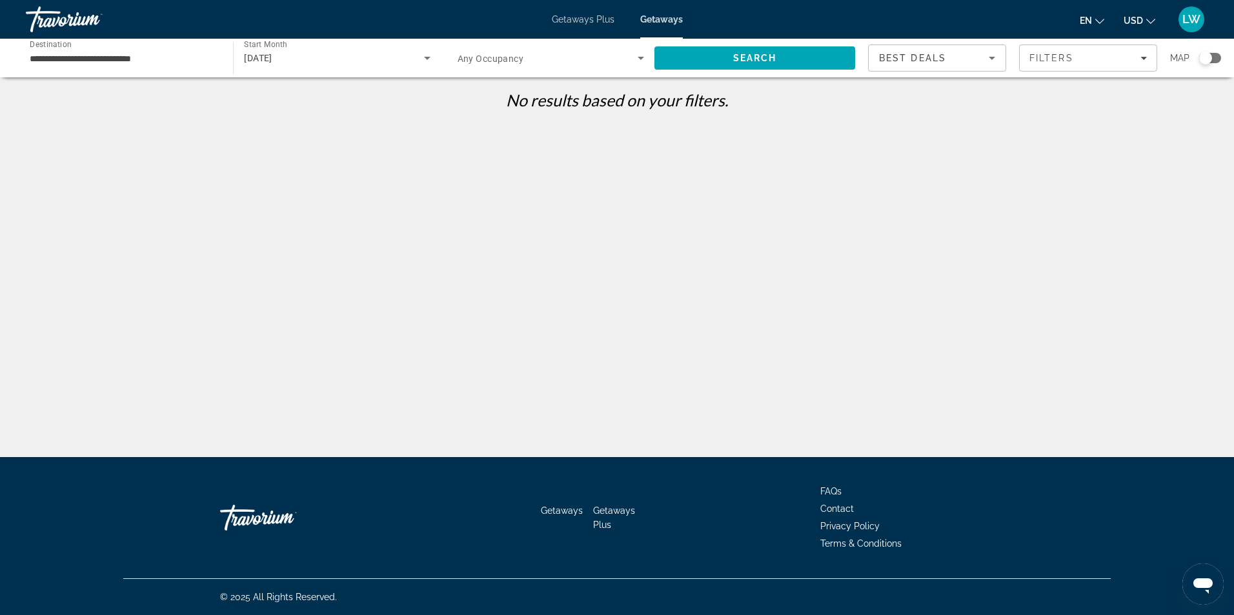
click at [581, 21] on span "Getaways Plus" at bounding box center [583, 19] width 63 height 10
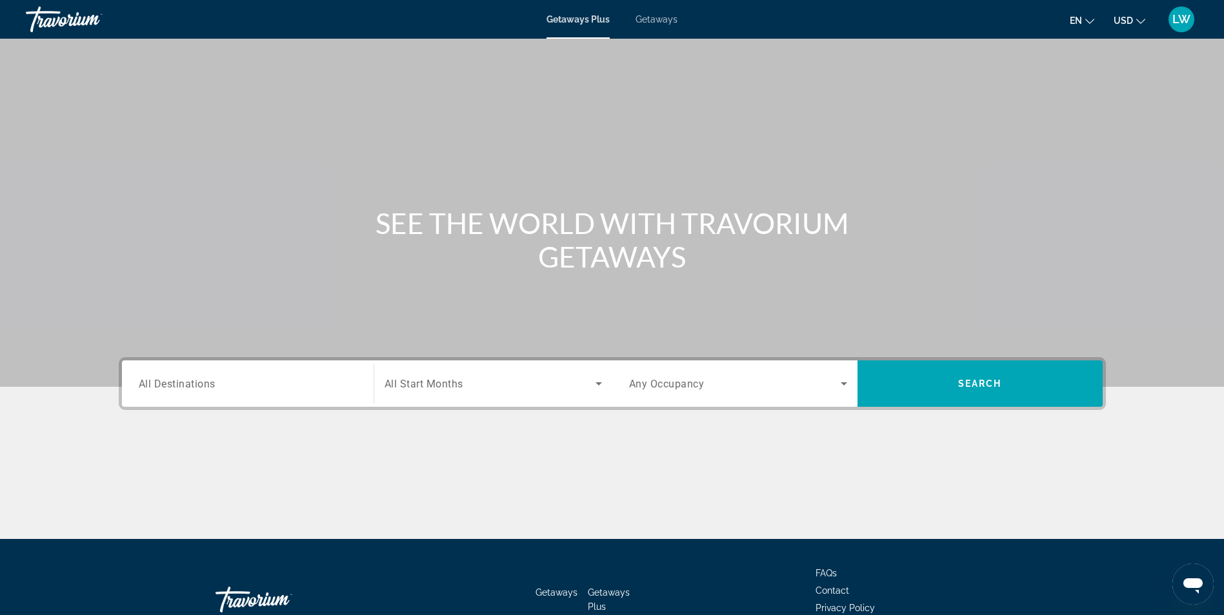
click at [194, 386] on span "All Destinations" at bounding box center [177, 383] width 77 height 12
click at [194, 386] on input "Destination All Destinations" at bounding box center [248, 384] width 218 height 15
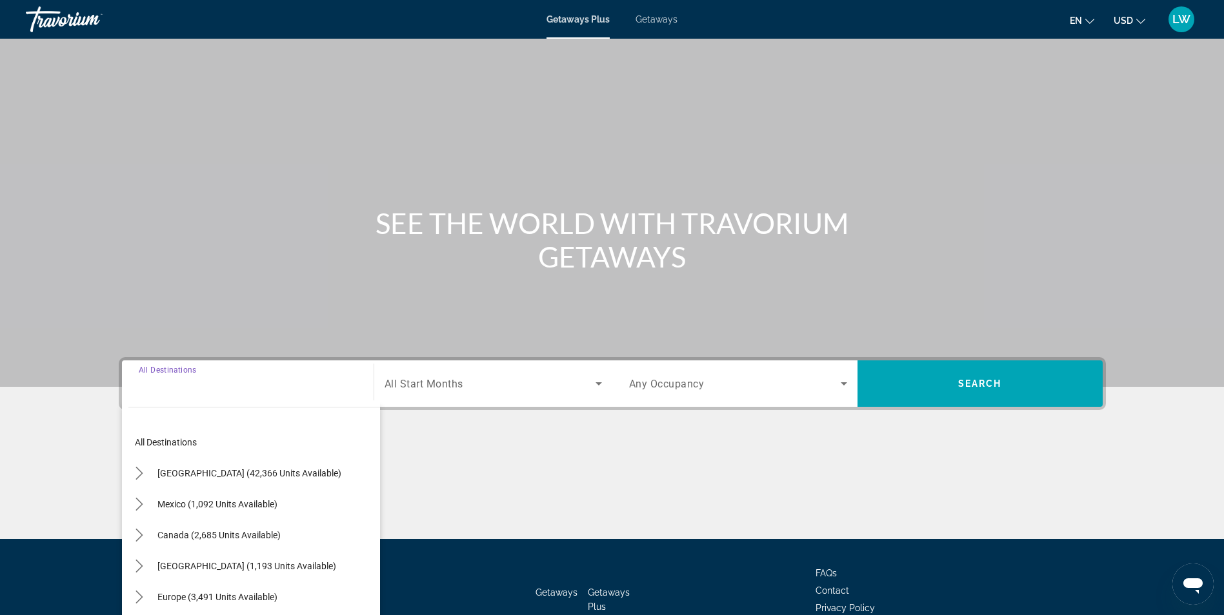
scroll to position [82, 0]
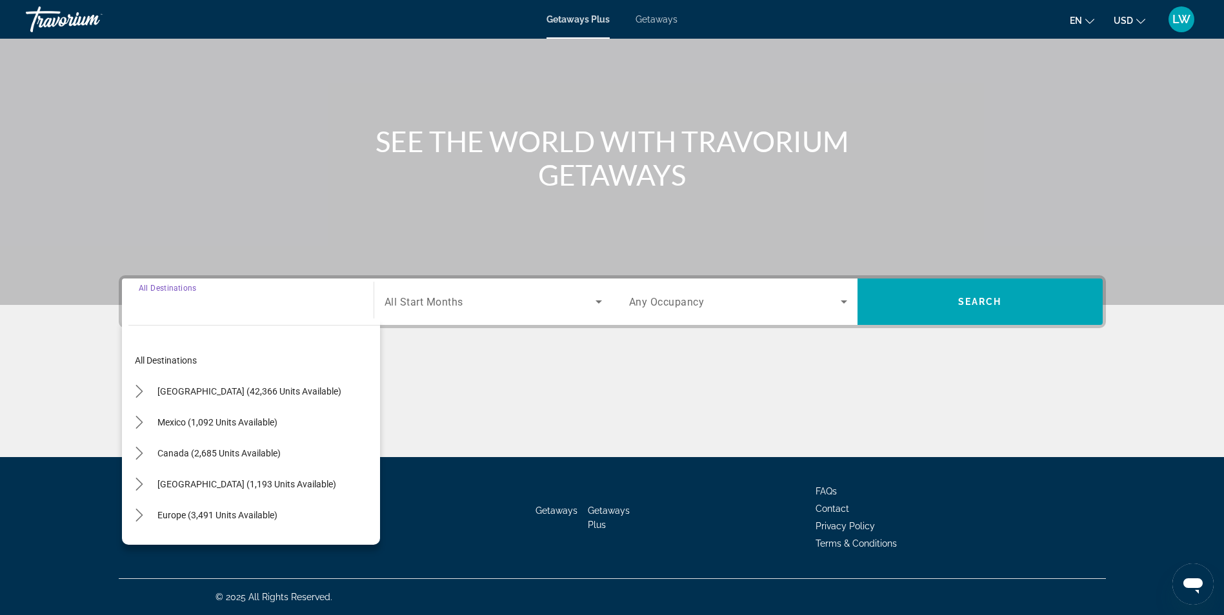
drag, startPoint x: 159, startPoint y: 299, endPoint x: 426, endPoint y: 305, distance: 267.8
click at [426, 305] on span "All Start Months" at bounding box center [424, 302] width 79 height 12
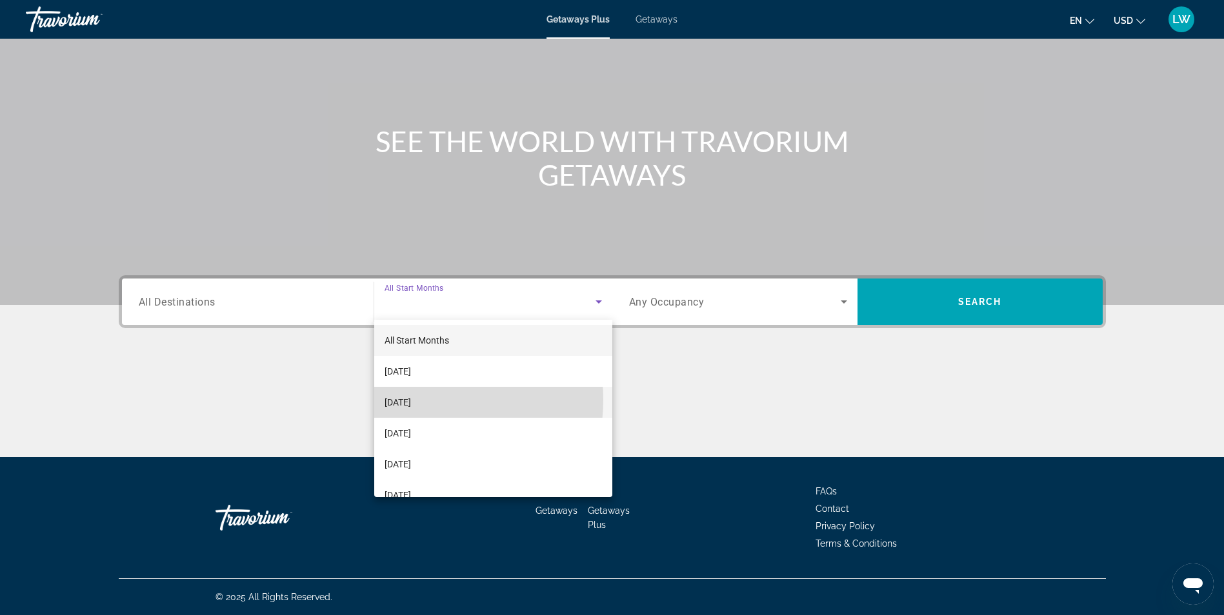
click at [411, 400] on span "[DATE]" at bounding box center [398, 402] width 26 height 15
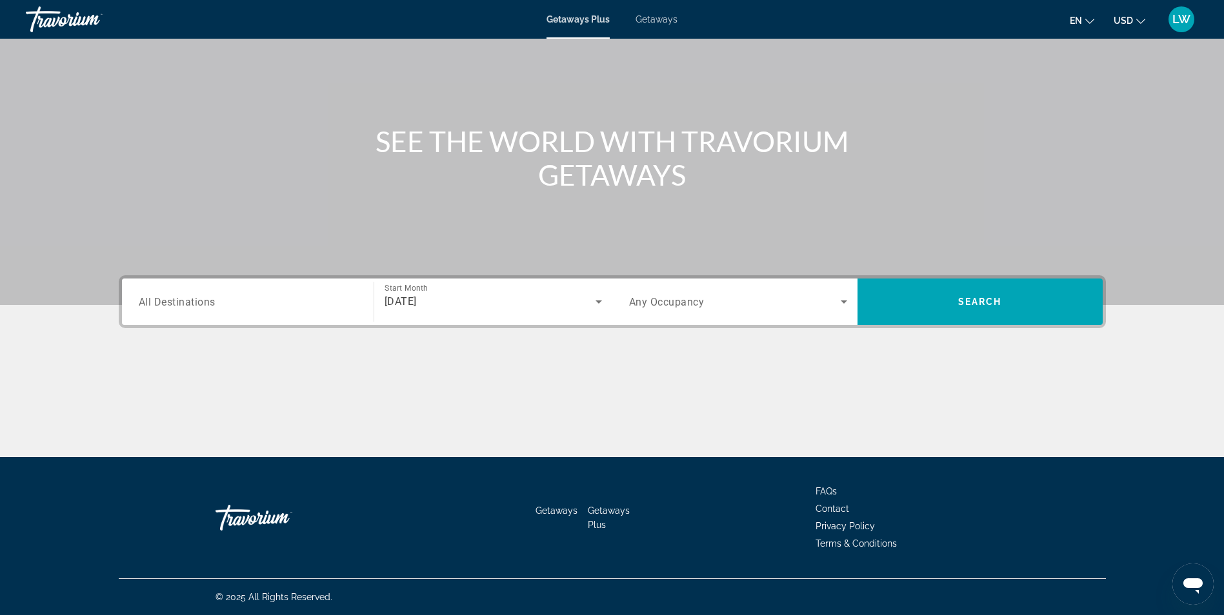
click at [213, 312] on div "Search widget" at bounding box center [248, 302] width 218 height 37
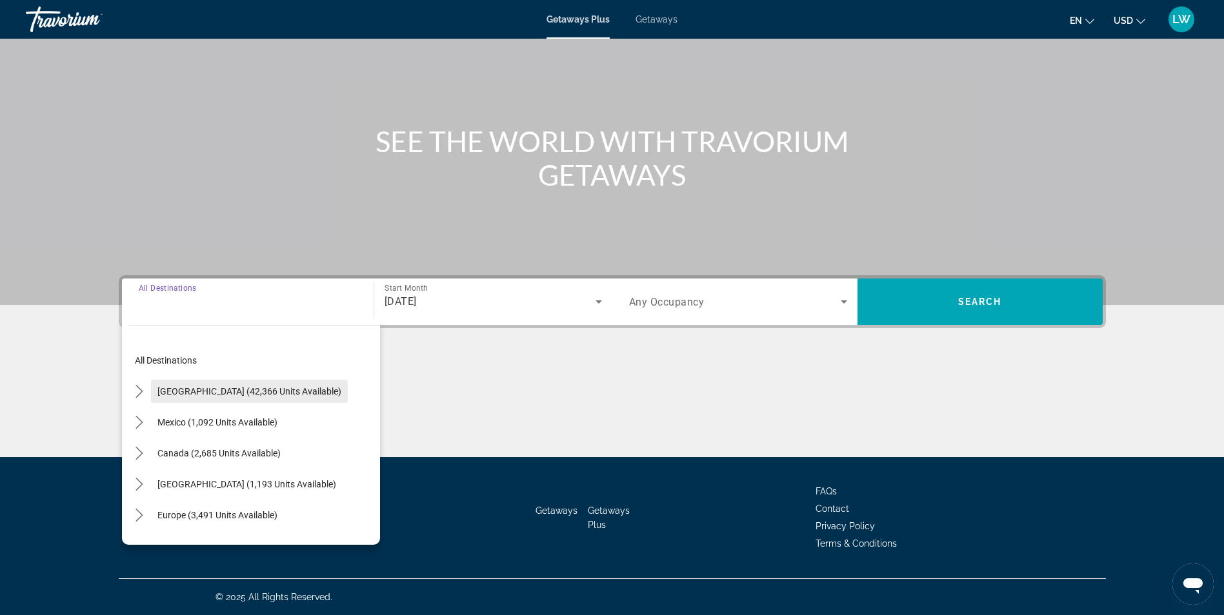
click at [194, 388] on span "[GEOGRAPHIC_DATA] (42,366 units available)" at bounding box center [249, 391] width 184 height 10
type input "**********"
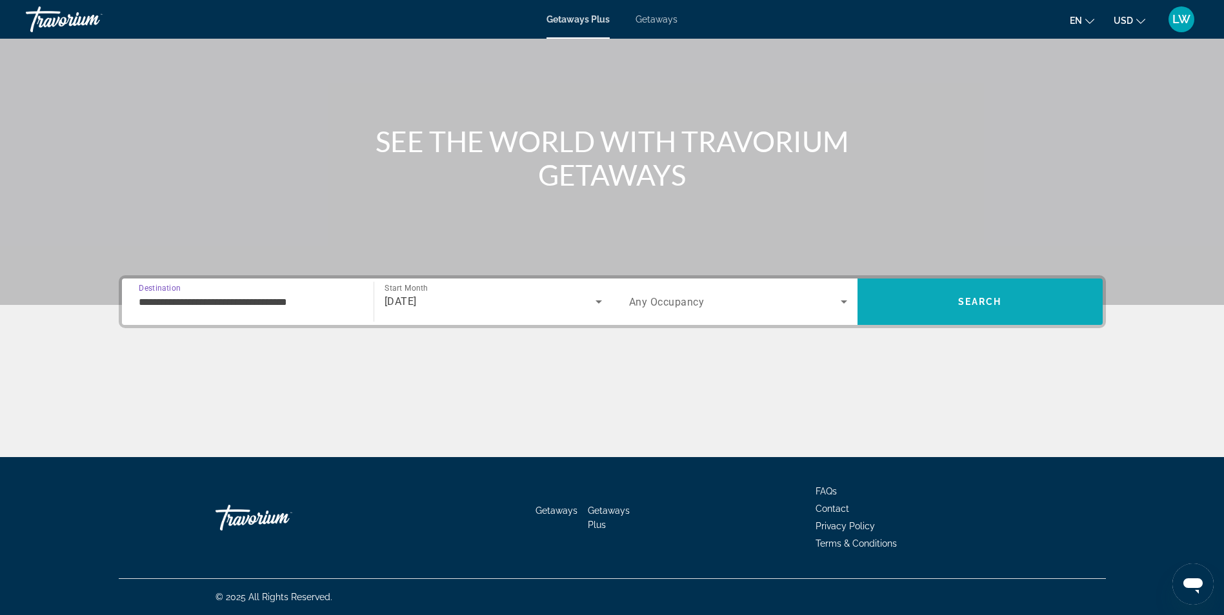
click at [972, 305] on span "Search" at bounding box center [980, 302] width 44 height 10
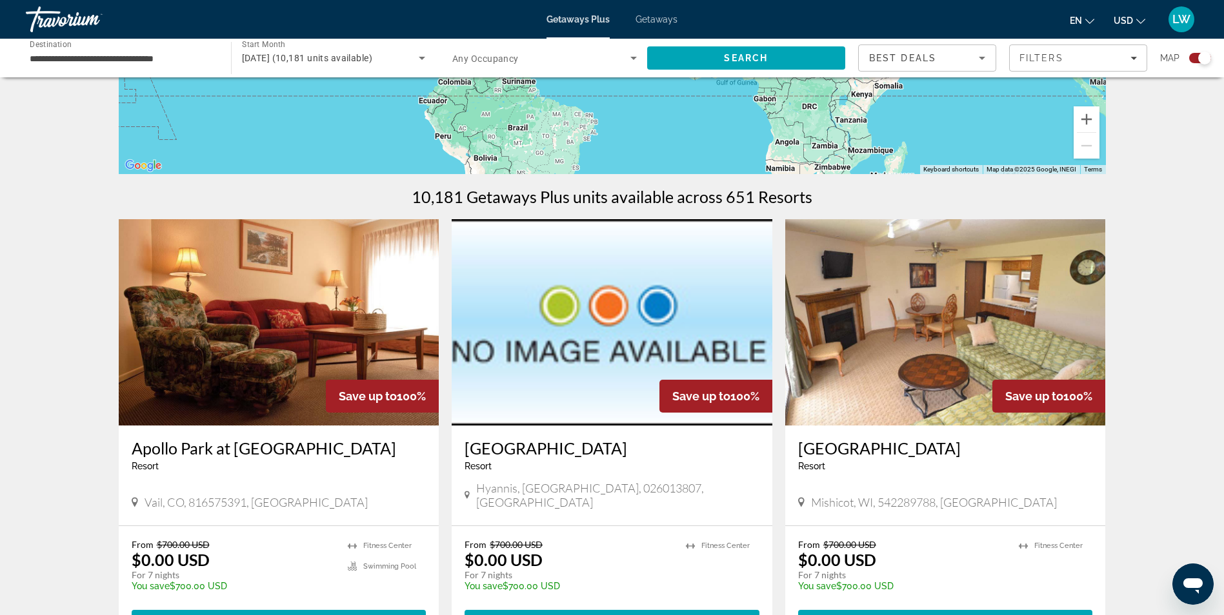
scroll to position [129, 0]
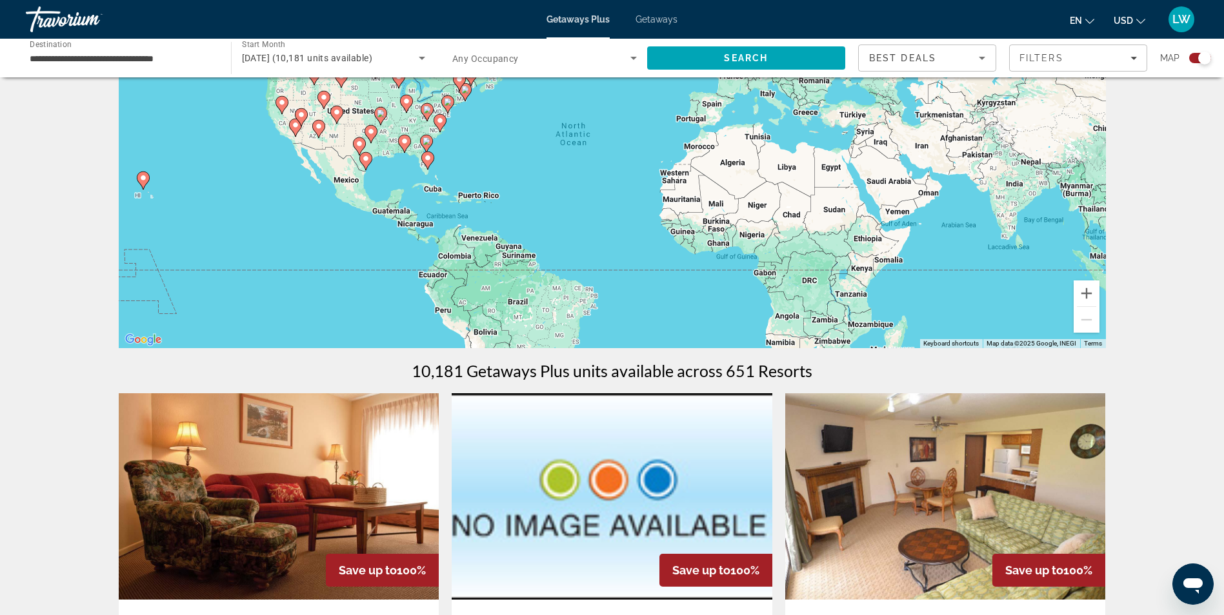
click at [129, 57] on input "**********" at bounding box center [122, 58] width 185 height 15
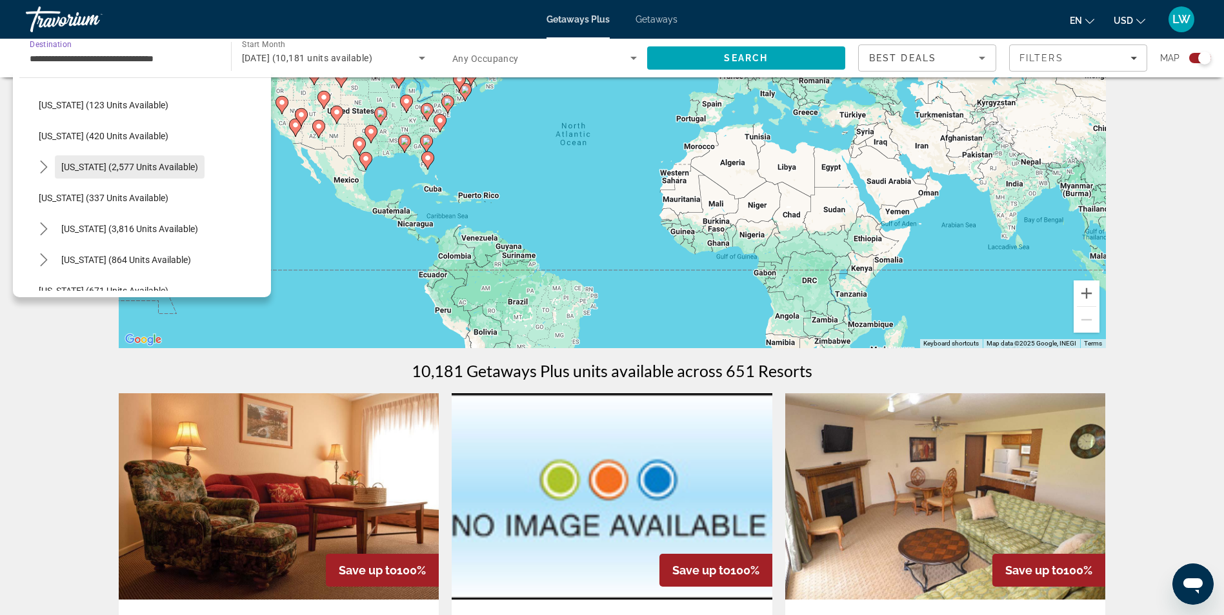
scroll to position [645, 0]
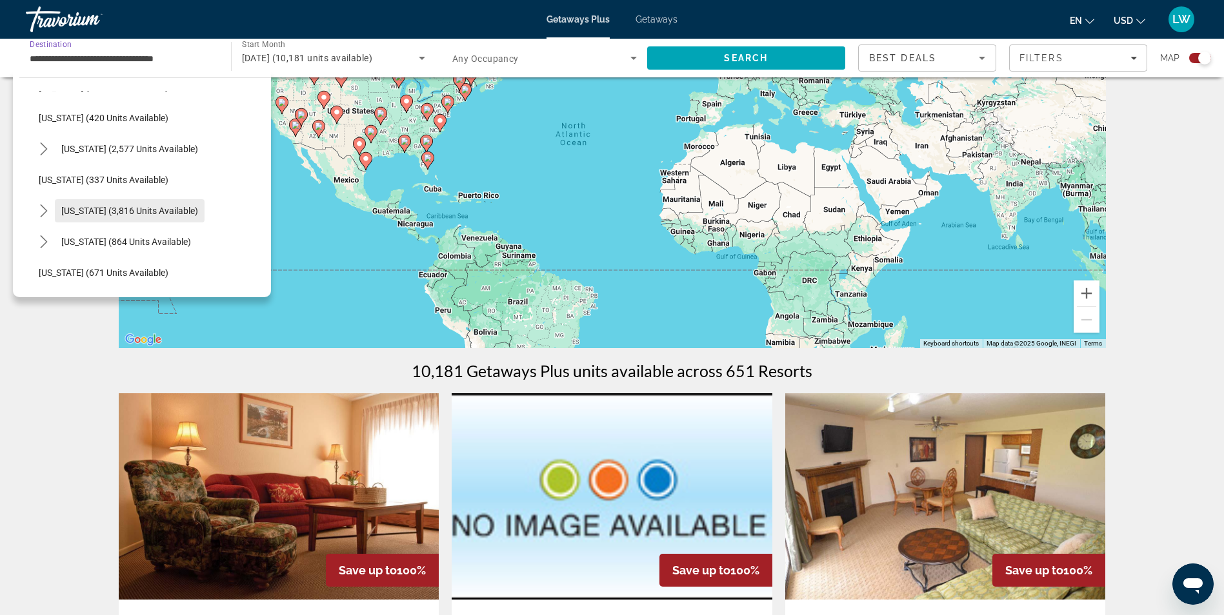
click at [135, 207] on span "[US_STATE] (3,816 units available)" at bounding box center [129, 211] width 137 height 10
type input "**********"
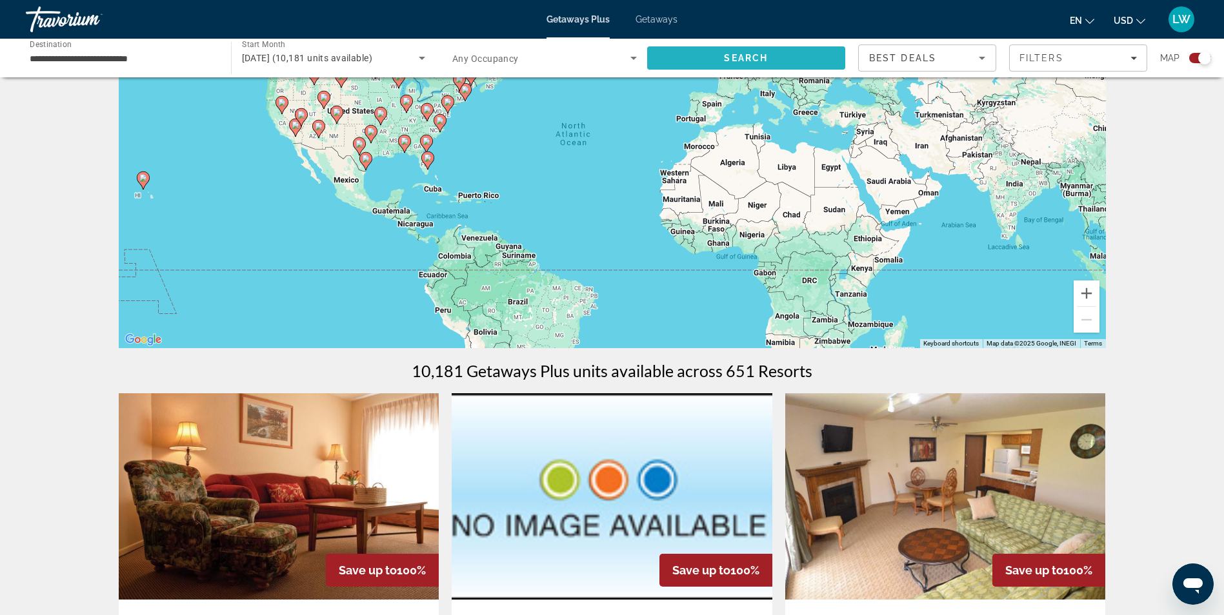
click at [728, 65] on span "Search" at bounding box center [746, 58] width 199 height 31
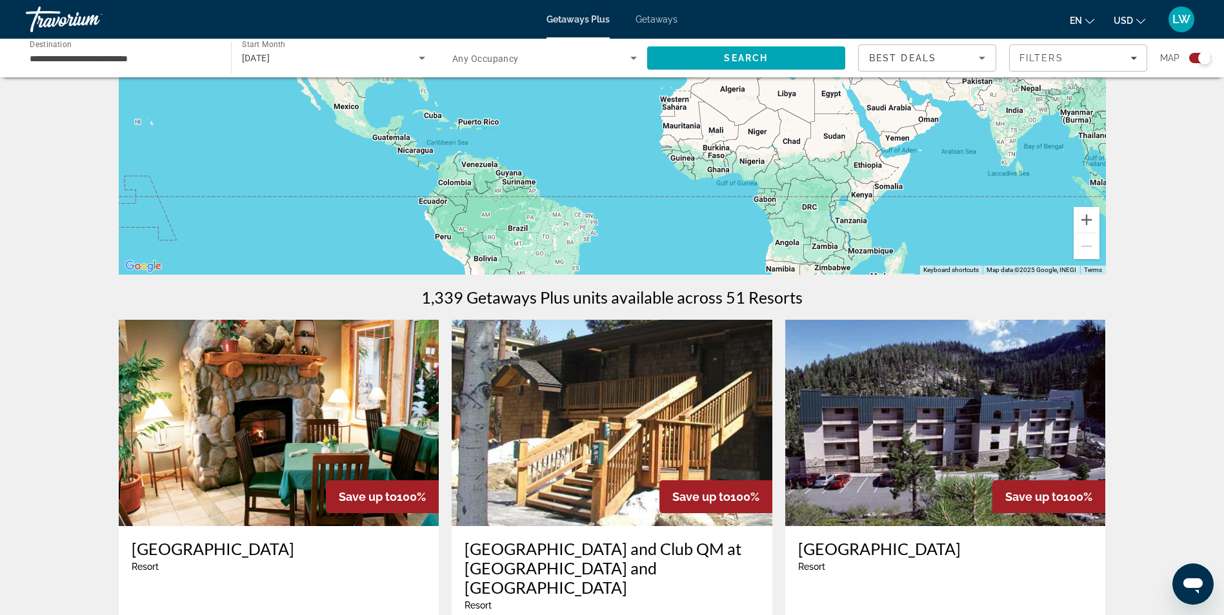
scroll to position [65, 0]
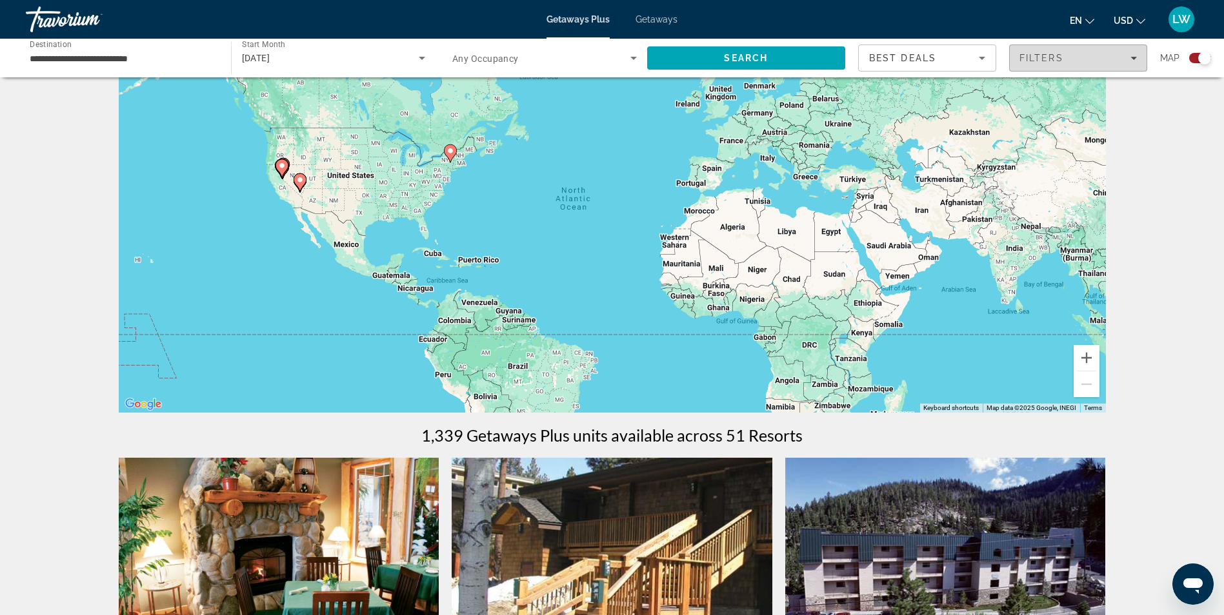
click at [1132, 58] on icon "Filters" at bounding box center [1133, 58] width 6 height 3
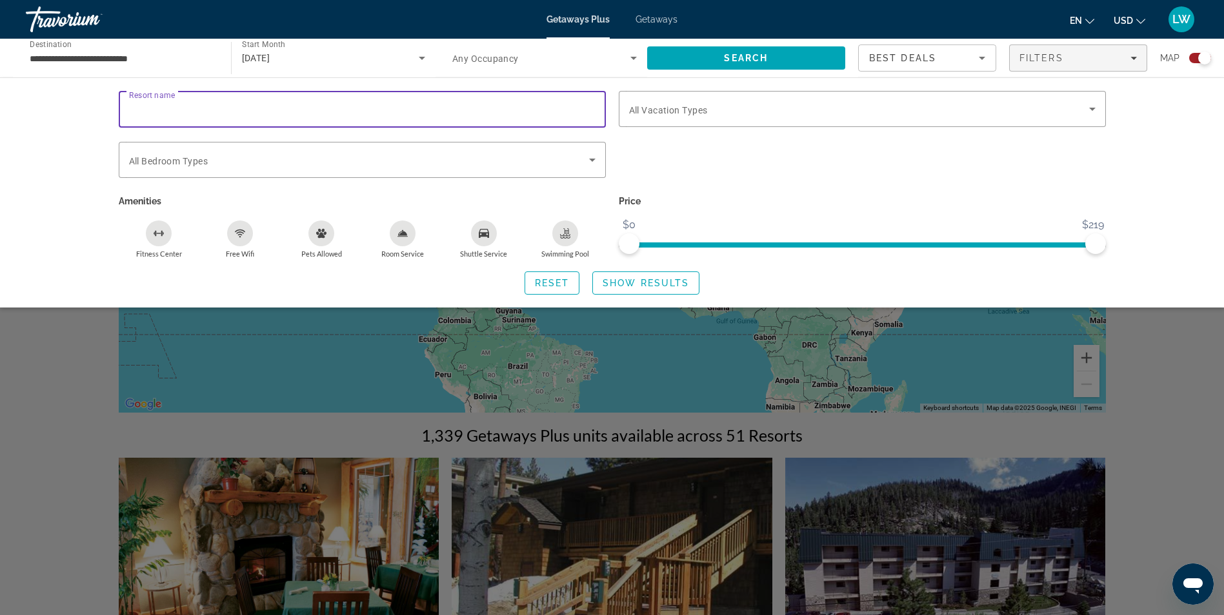
click at [222, 105] on input "Resort name" at bounding box center [362, 109] width 466 height 15
type input "********"
click at [632, 283] on span "Show Results" at bounding box center [646, 283] width 86 height 10
